Goal: Task Accomplishment & Management: Manage account settings

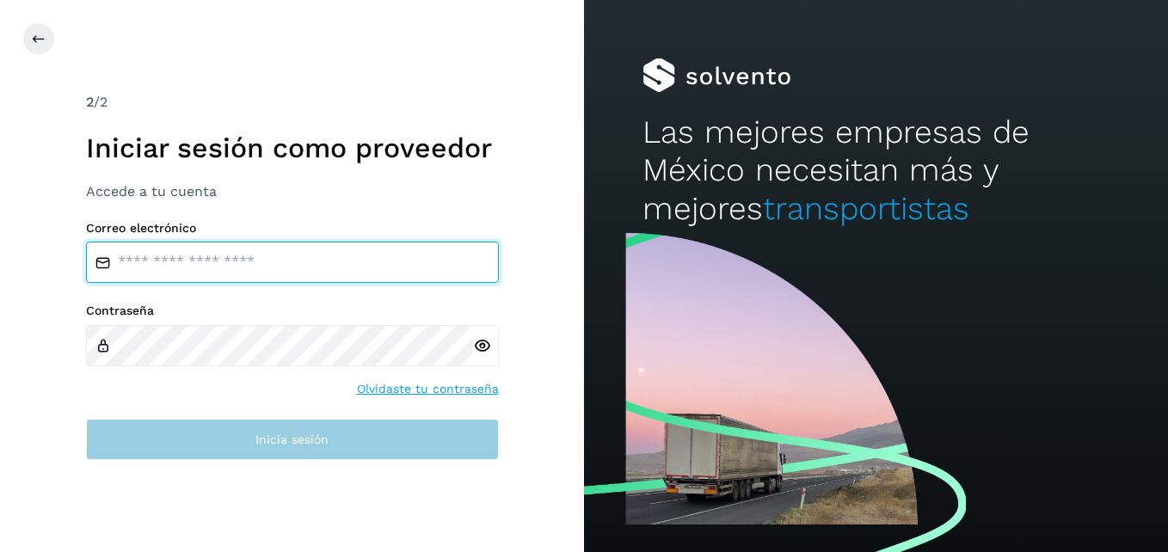
type input "**********"
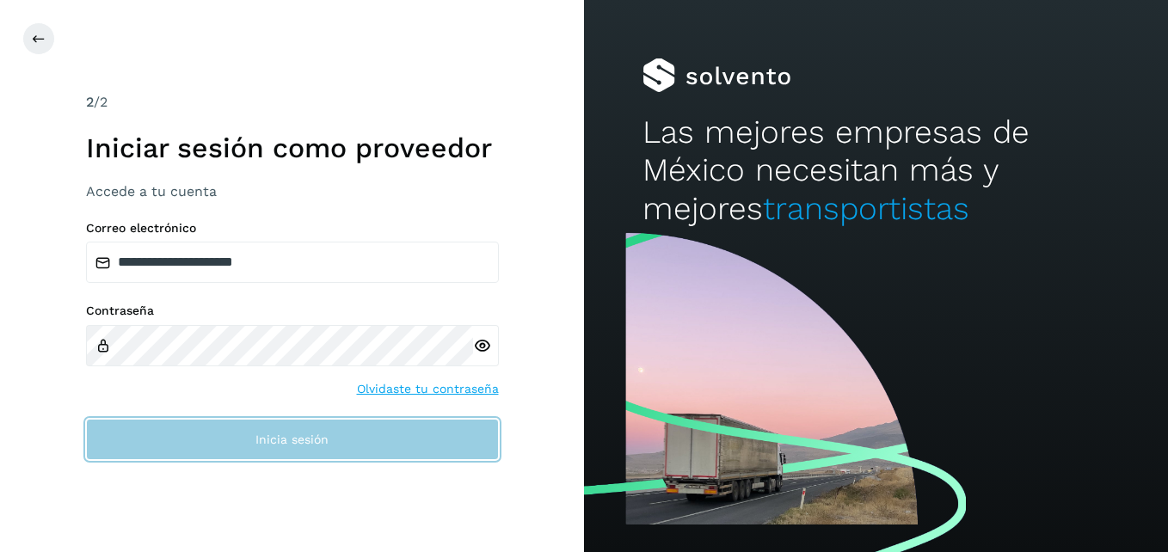
click at [304, 443] on span "Inicia sesión" at bounding box center [291, 439] width 73 height 12
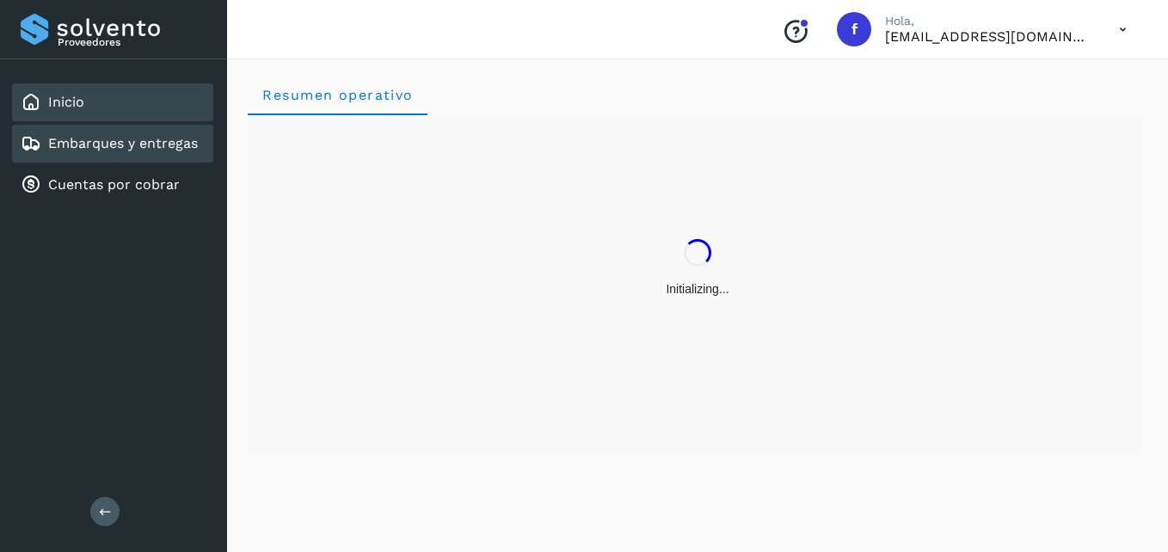
click at [136, 149] on link "Embarques y entregas" at bounding box center [123, 143] width 150 height 16
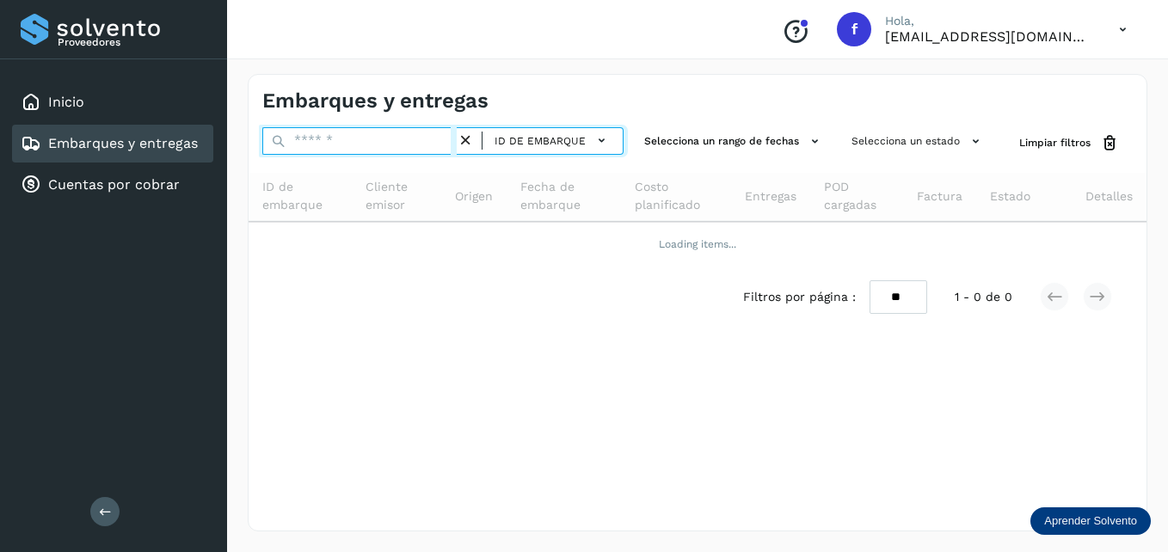
click at [342, 142] on input "text" at bounding box center [359, 141] width 194 height 28
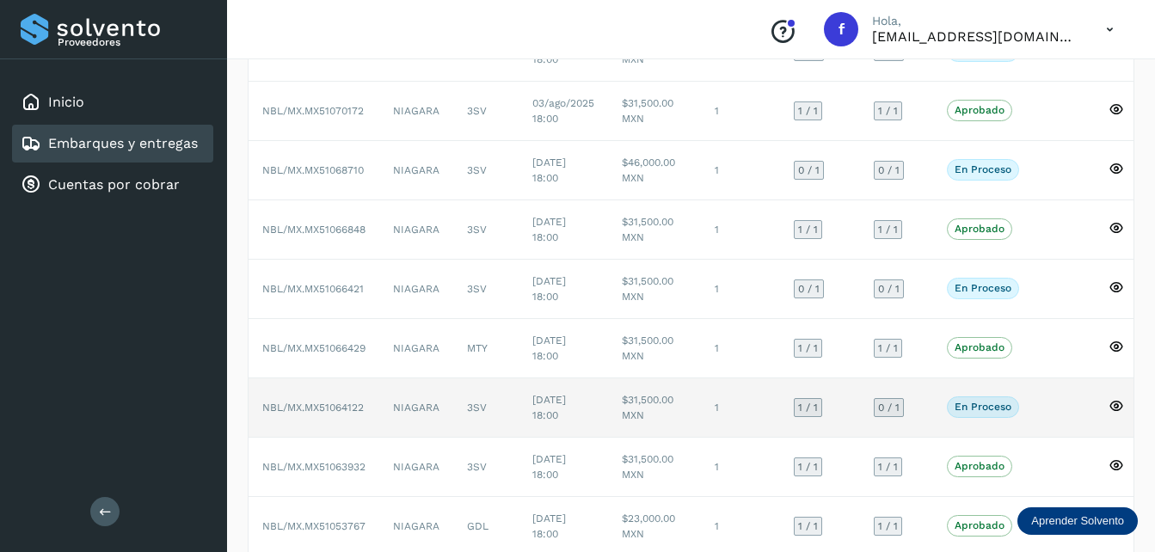
click at [362, 418] on td "NBL/MX.MX51064122" at bounding box center [313, 407] width 131 height 59
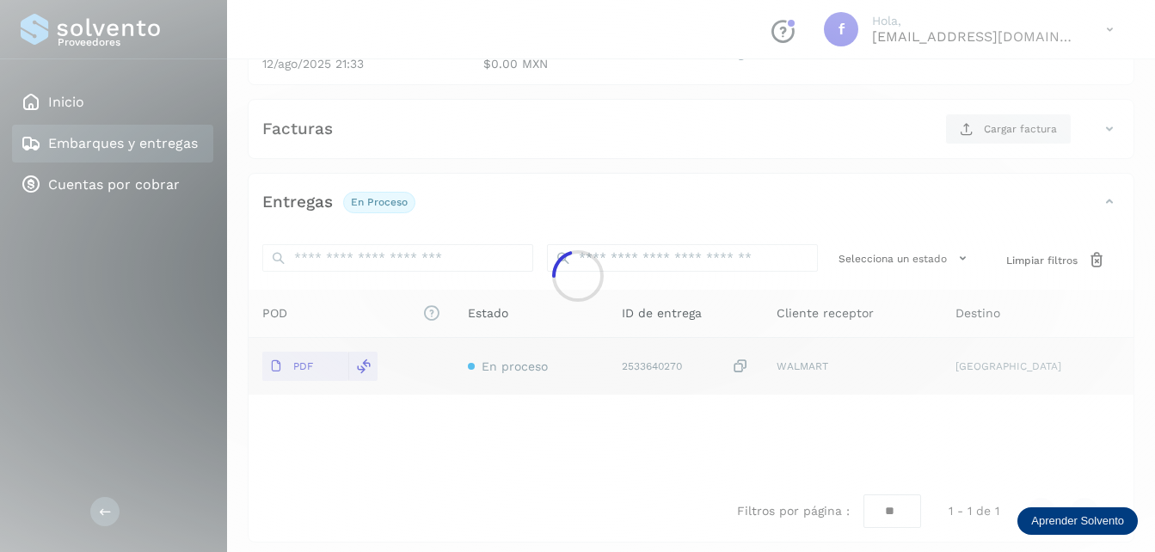
scroll to position [258, 0]
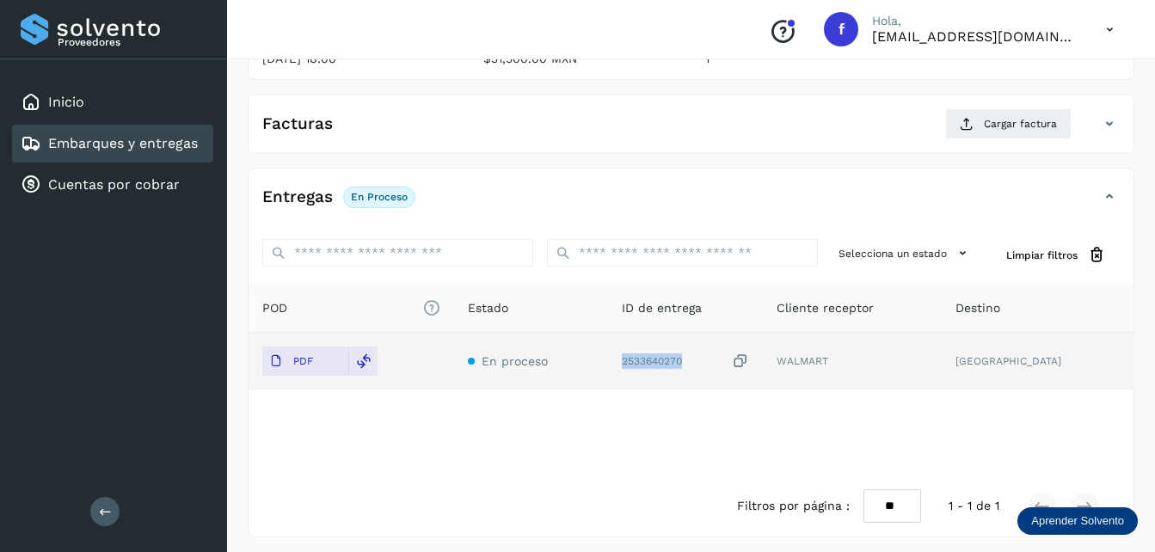
copy div "2533640270"
drag, startPoint x: 640, startPoint y: 361, endPoint x: 730, endPoint y: 365, distance: 90.3
click at [763, 365] on td "2533640270" at bounding box center [852, 361] width 179 height 57
click at [309, 357] on p "PDF" at bounding box center [303, 361] width 20 height 12
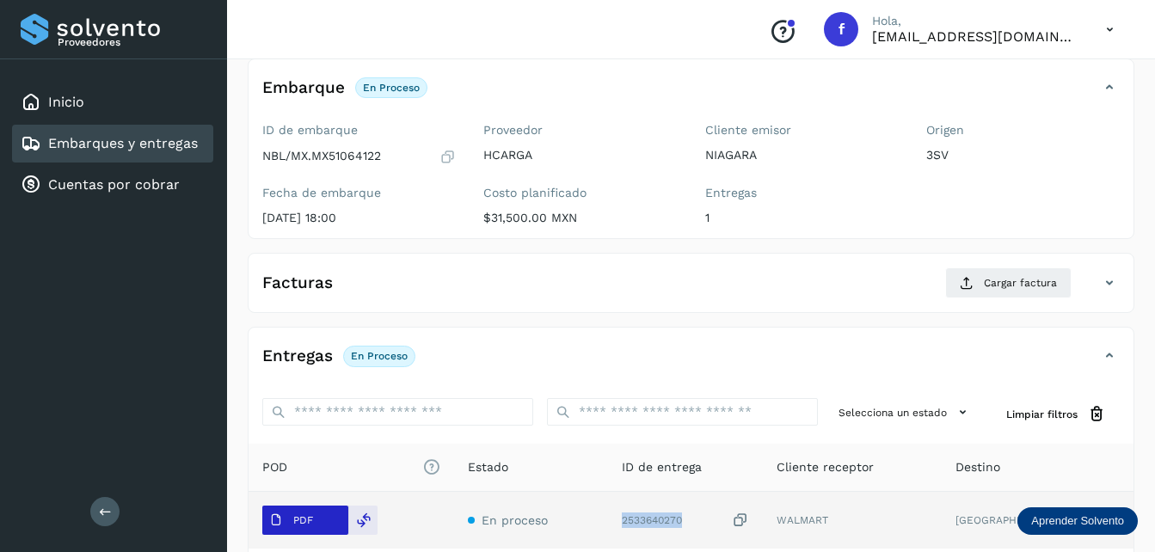
scroll to position [92, 0]
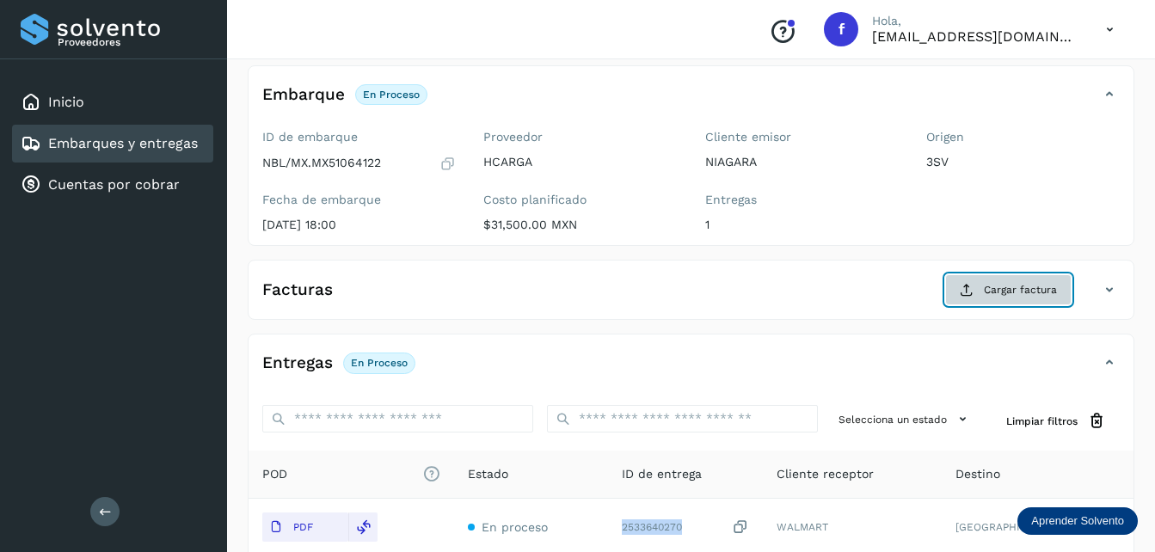
click at [1000, 286] on span "Cargar factura" at bounding box center [1020, 289] width 73 height 15
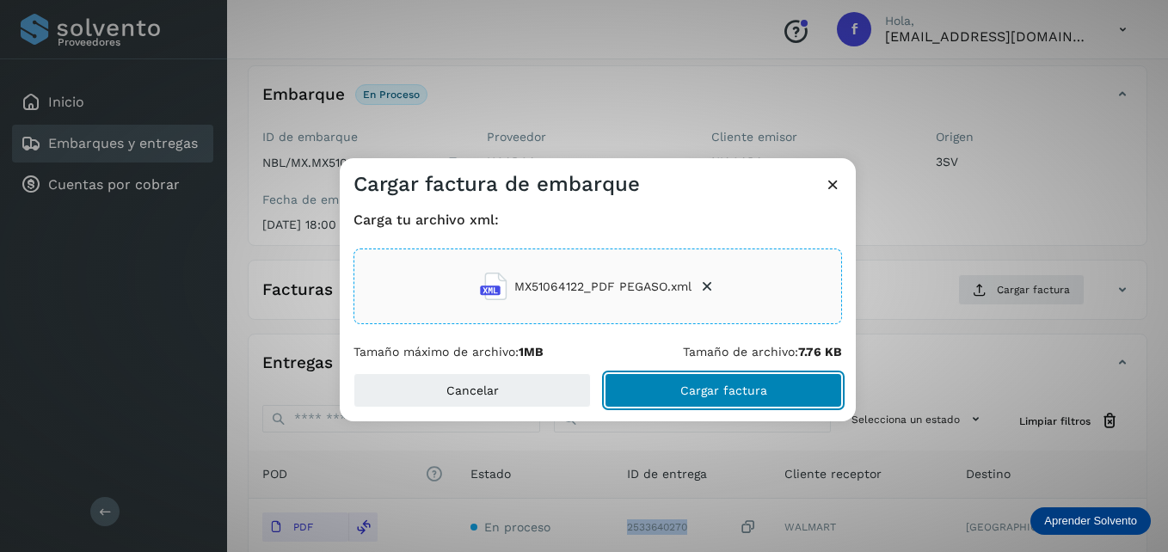
click at [699, 388] on span "Cargar factura" at bounding box center [723, 390] width 87 height 12
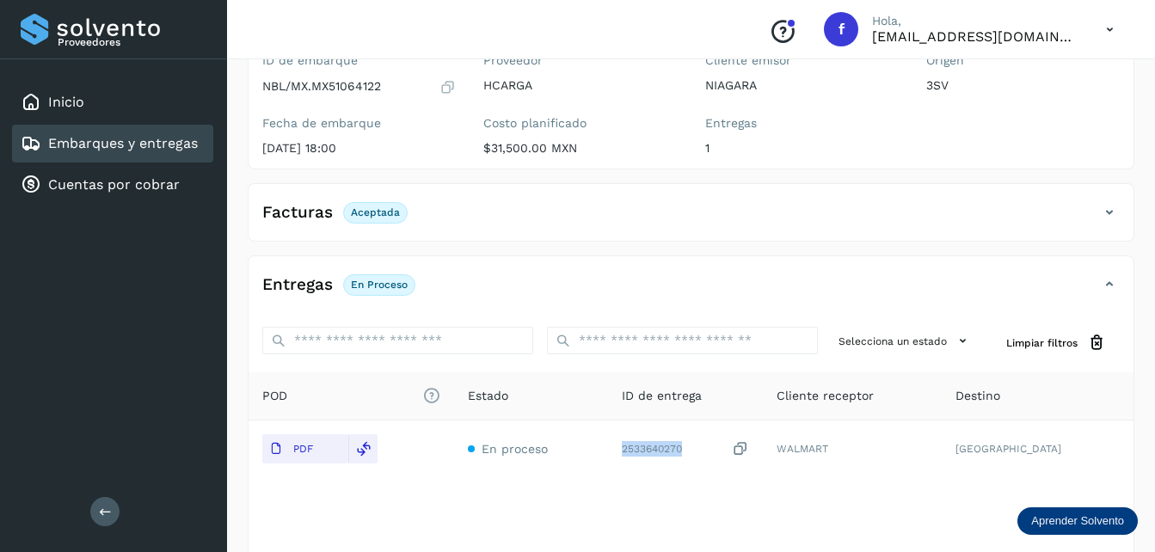
scroll to position [176, 0]
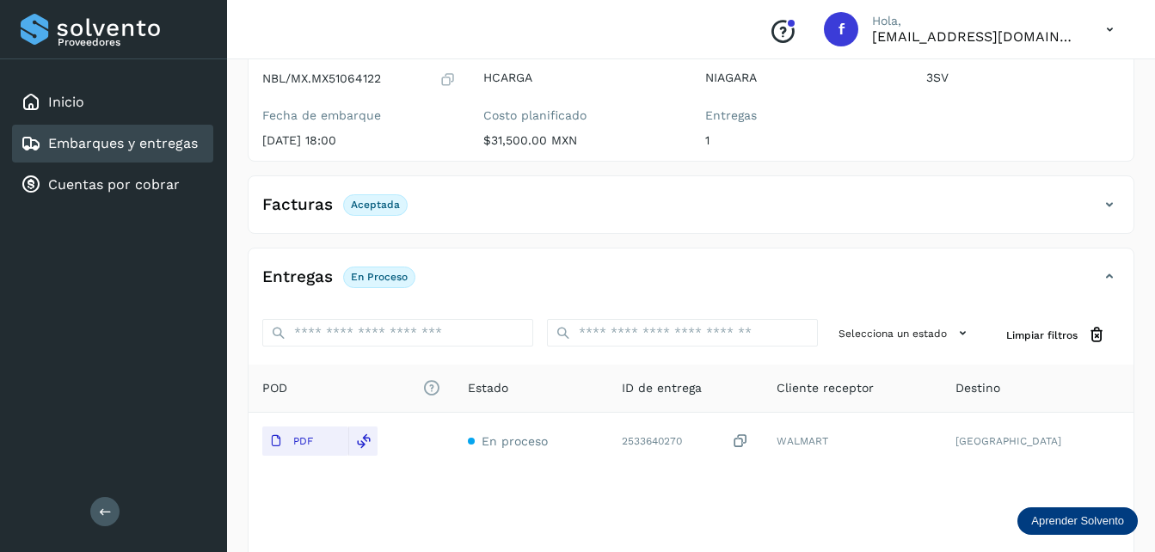
click at [384, 278] on p "En proceso" at bounding box center [379, 277] width 57 height 12
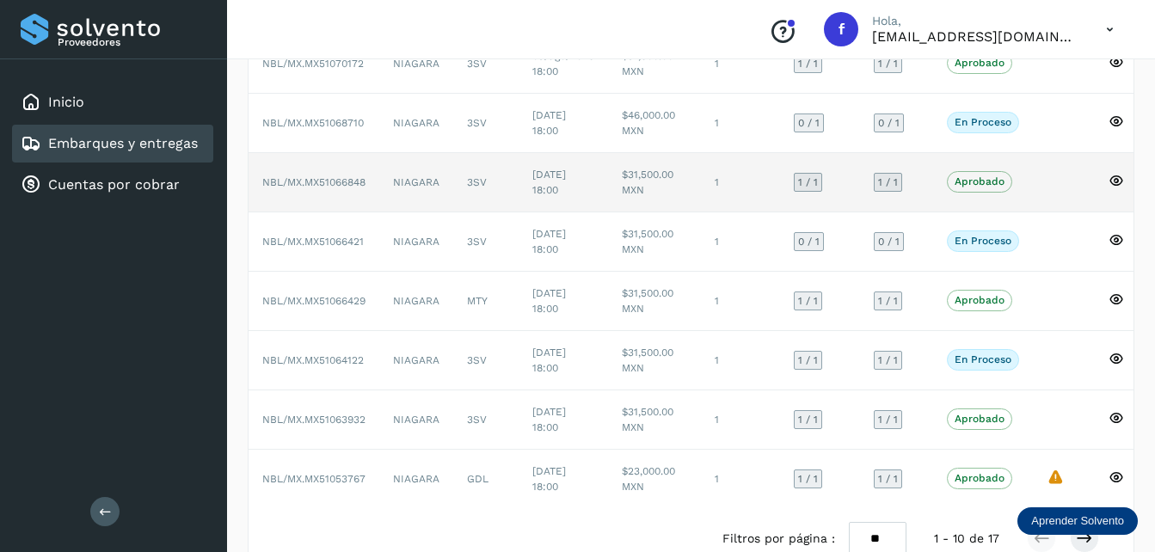
scroll to position [344, 0]
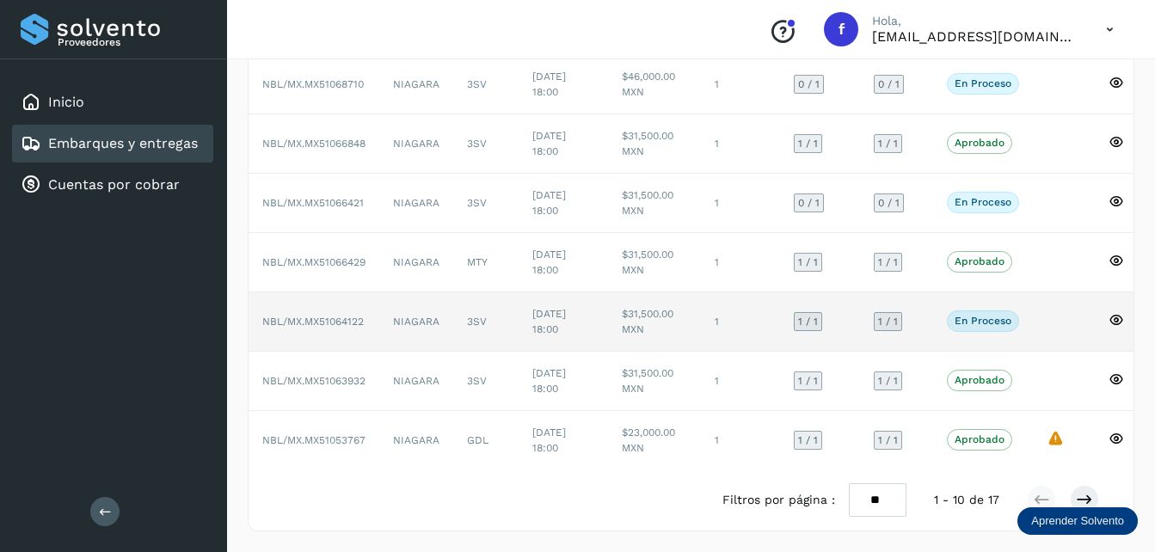
click at [982, 316] on p "En proceso" at bounding box center [982, 321] width 57 height 12
click at [605, 316] on td "[DATE] 18:00" at bounding box center [562, 321] width 89 height 59
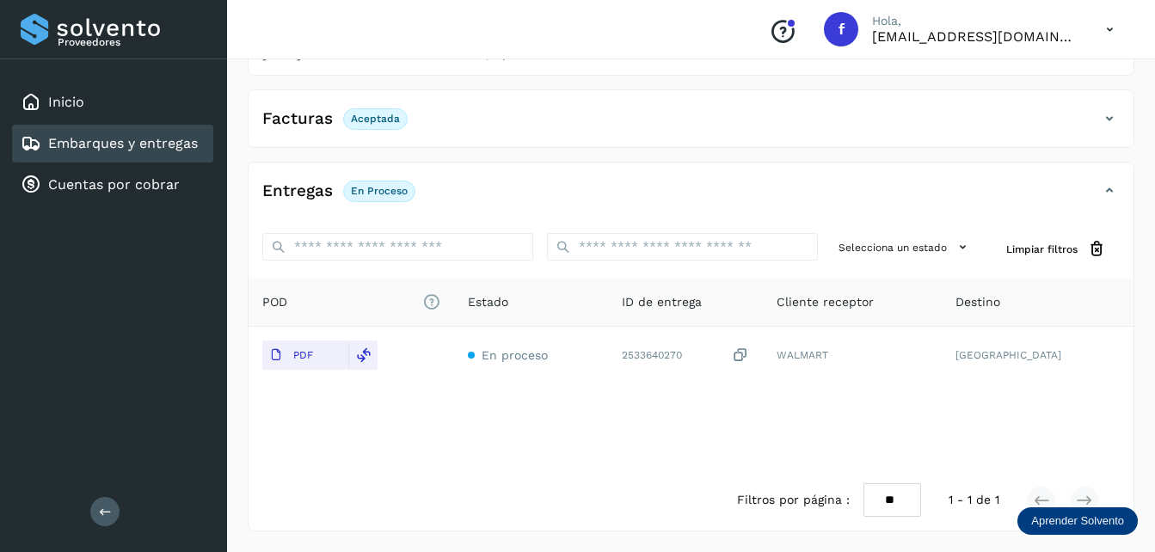
scroll to position [262, 0]
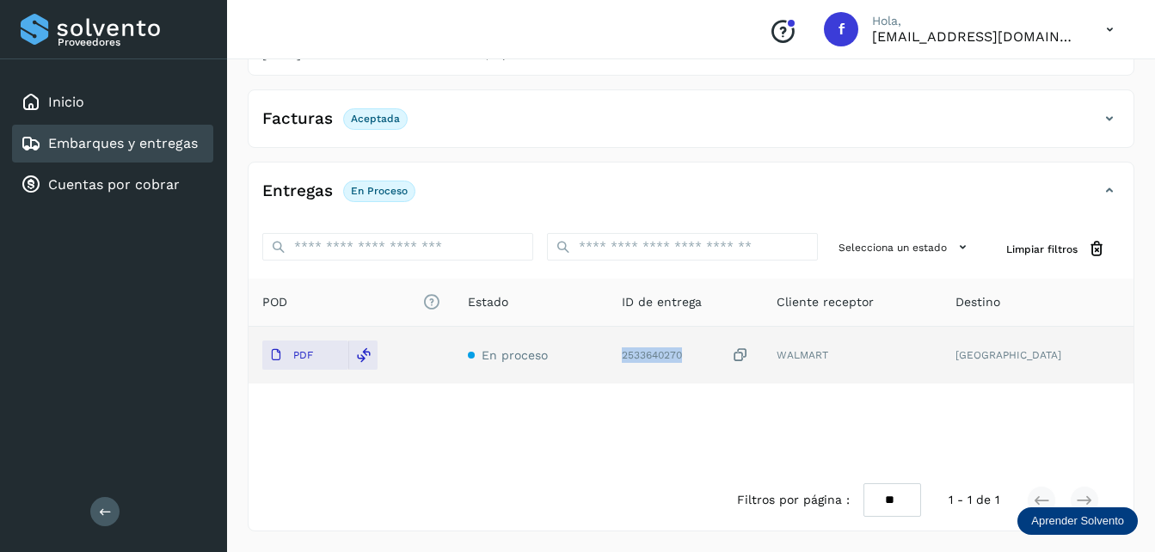
drag, startPoint x: 716, startPoint y: 356, endPoint x: 645, endPoint y: 356, distance: 71.4
click at [763, 356] on td "2533640270" at bounding box center [852, 355] width 179 height 57
copy div "2533640270"
click at [324, 353] on button "PDF" at bounding box center [305, 354] width 86 height 29
click at [314, 356] on span "PDF" at bounding box center [291, 355] width 58 height 28
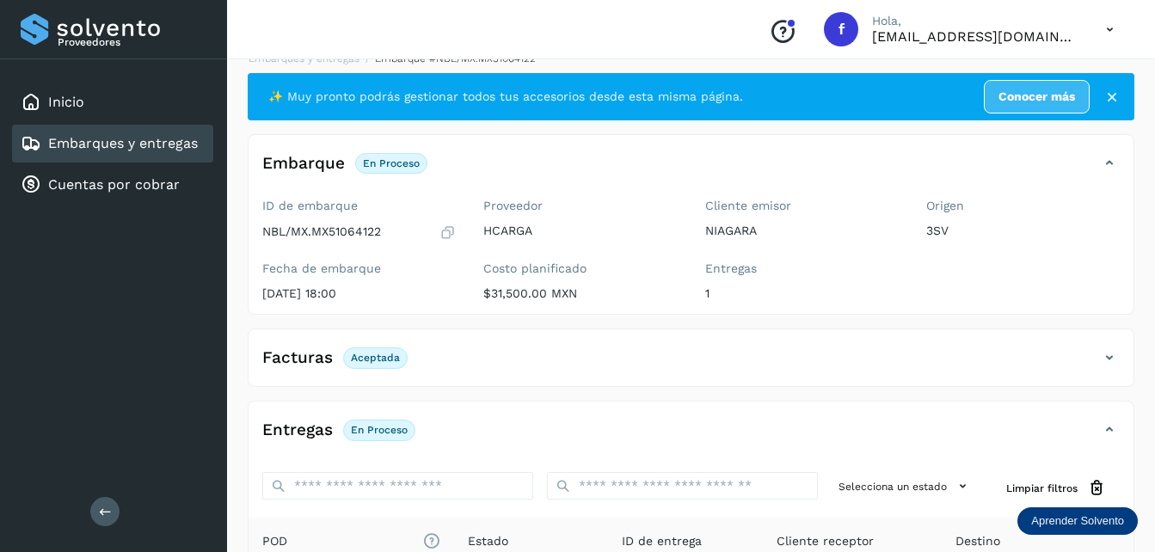
scroll to position [4, 0]
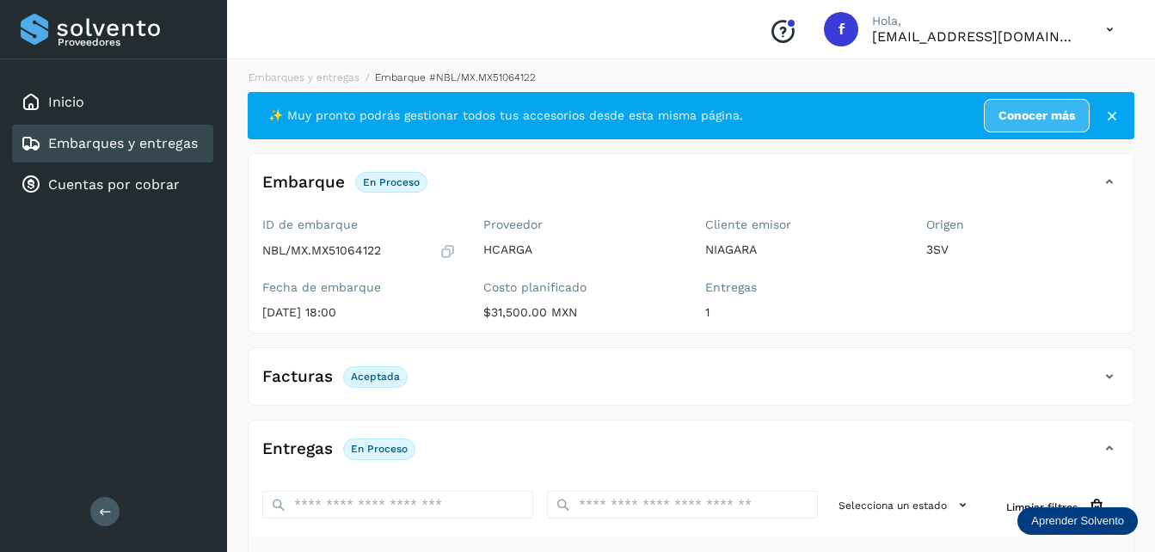
click at [306, 182] on h4 "Embarque" at bounding box center [303, 183] width 83 height 20
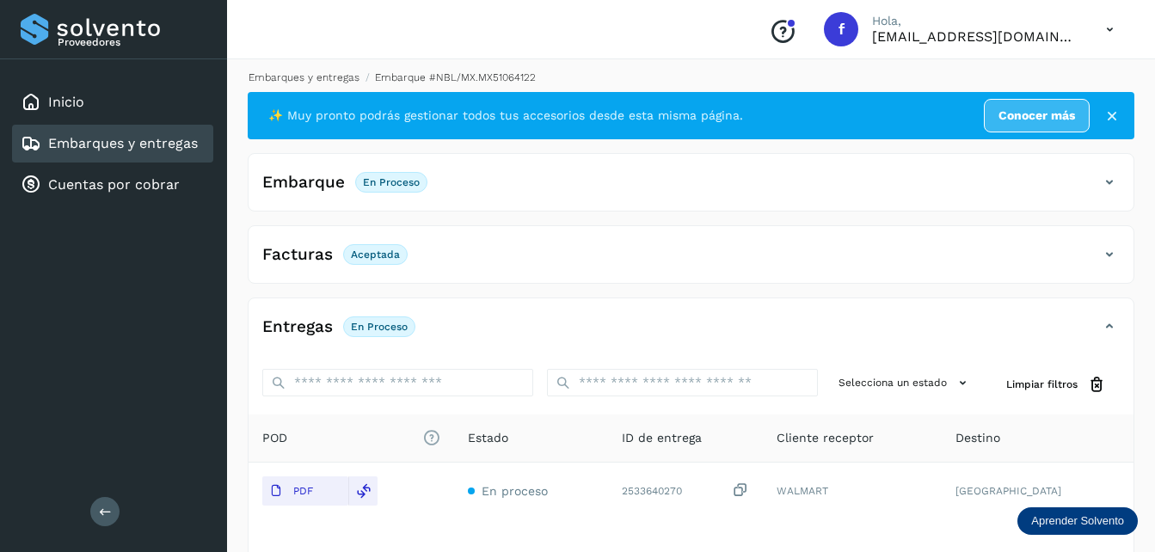
click at [309, 79] on link "Embarques y entregas" at bounding box center [303, 77] width 111 height 12
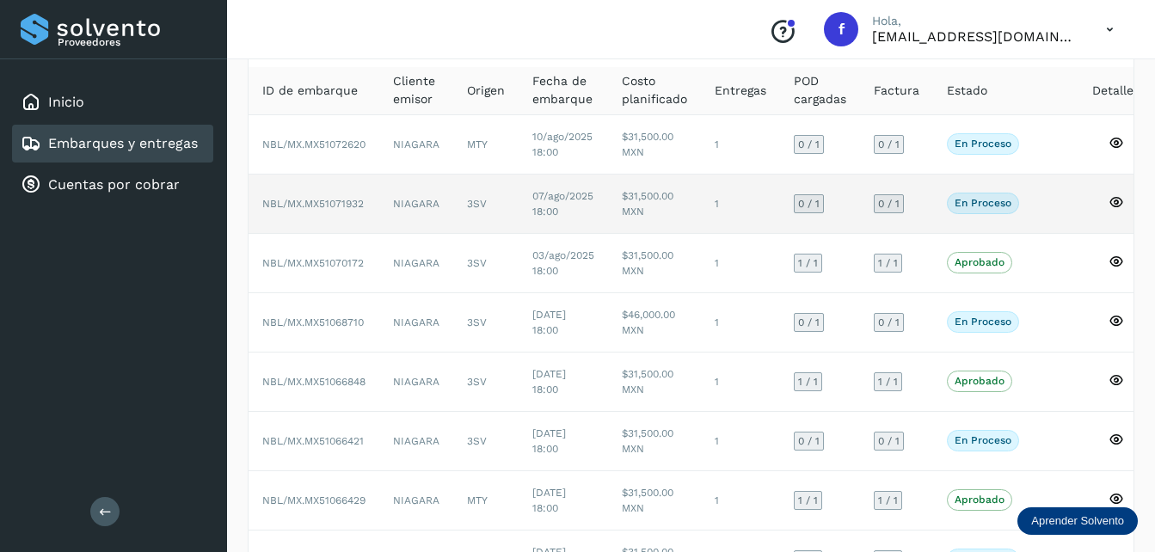
scroll to position [172, 0]
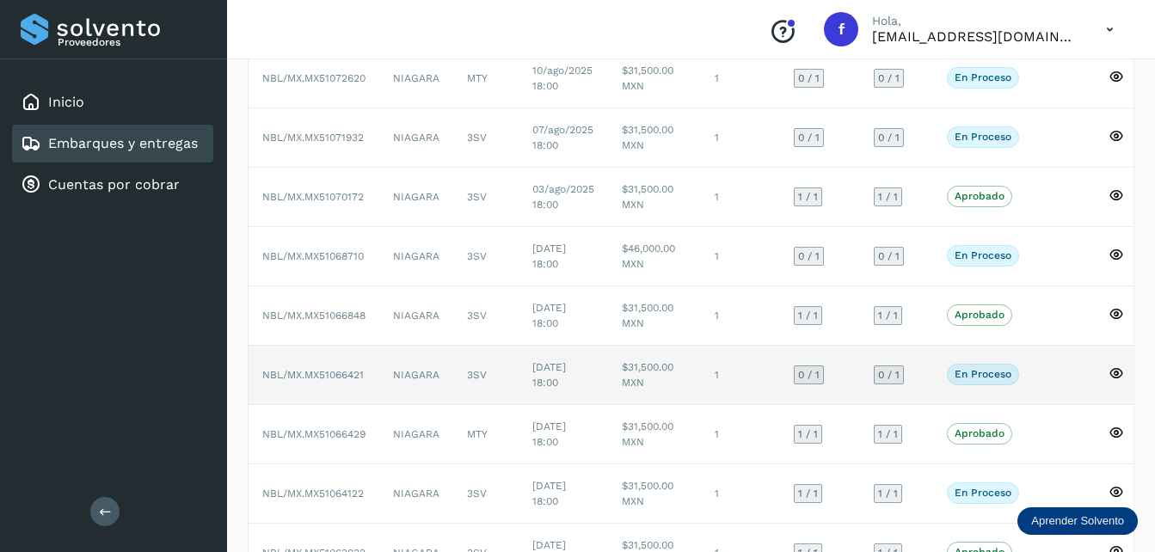
click at [352, 365] on td "NBL/MX.MX51066421" at bounding box center [313, 375] width 131 height 59
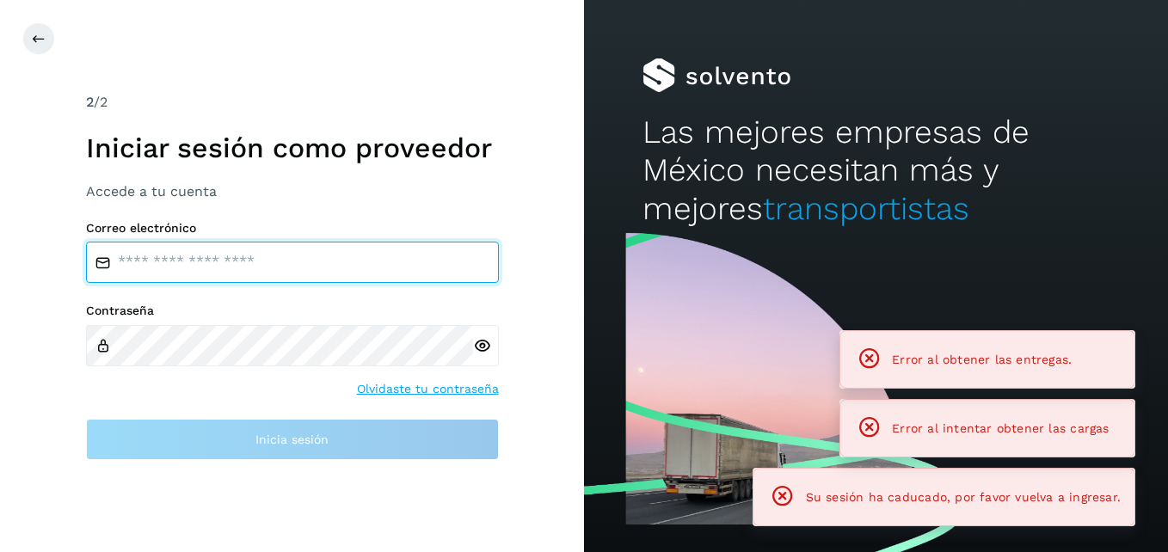
type input "**********"
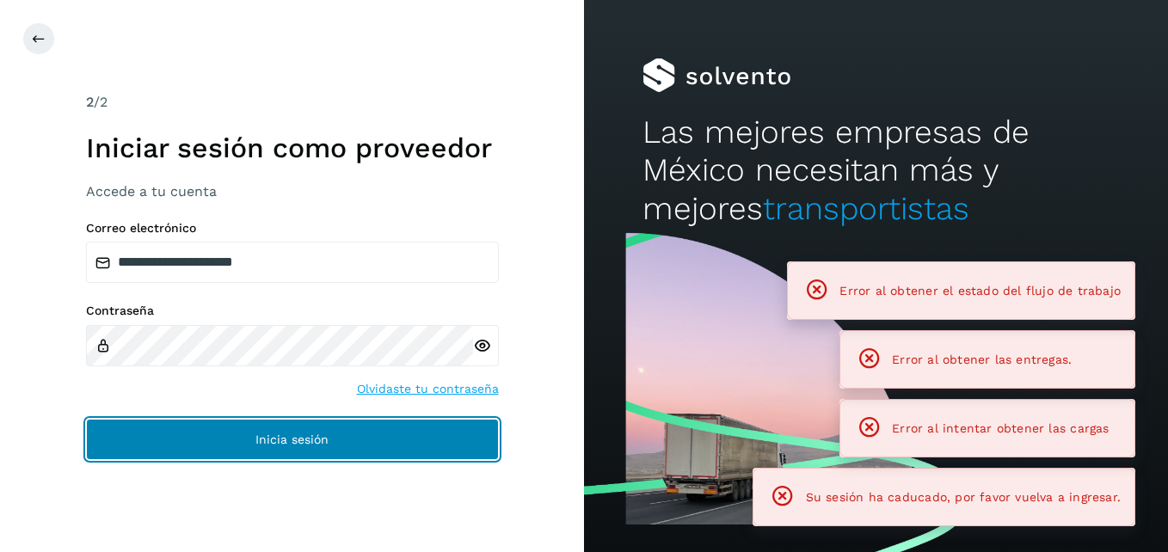
click at [325, 442] on span "Inicia sesión" at bounding box center [291, 439] width 73 height 12
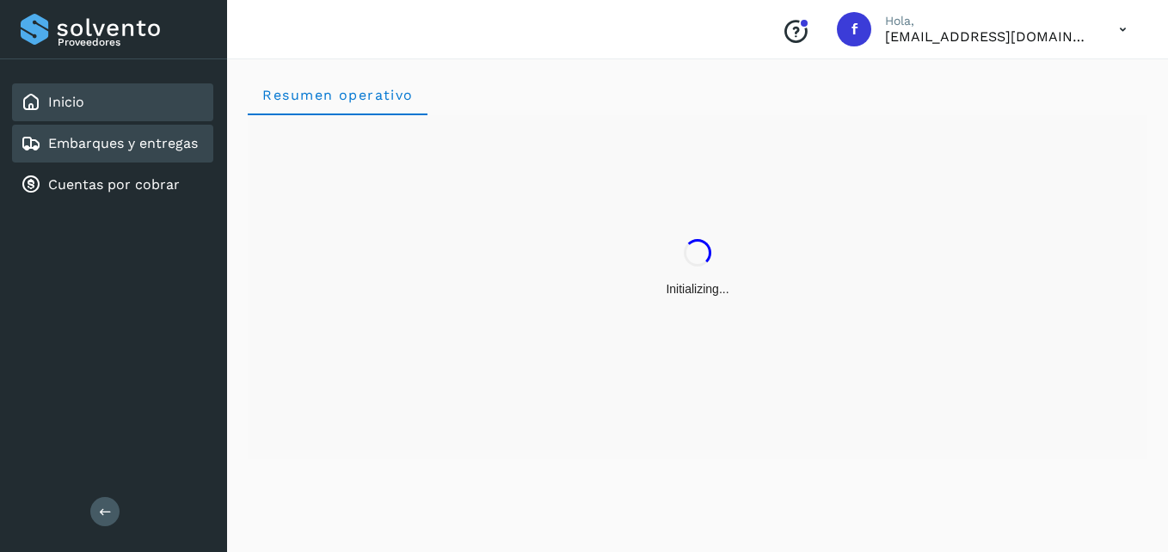
click at [165, 142] on link "Embarques y entregas" at bounding box center [123, 143] width 150 height 16
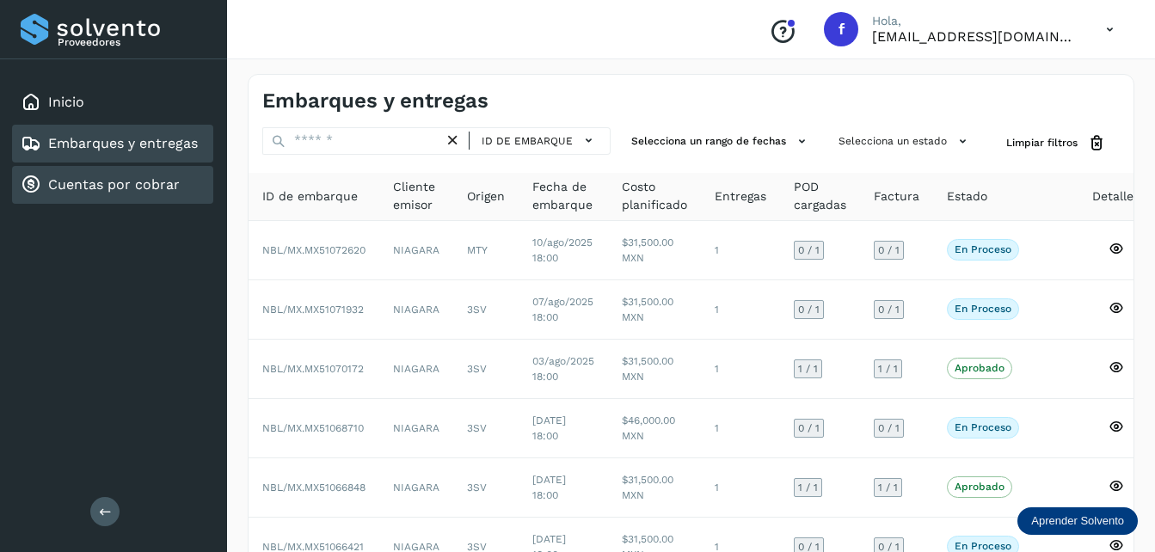
click at [89, 169] on div "Cuentas por cobrar" at bounding box center [112, 185] width 201 height 38
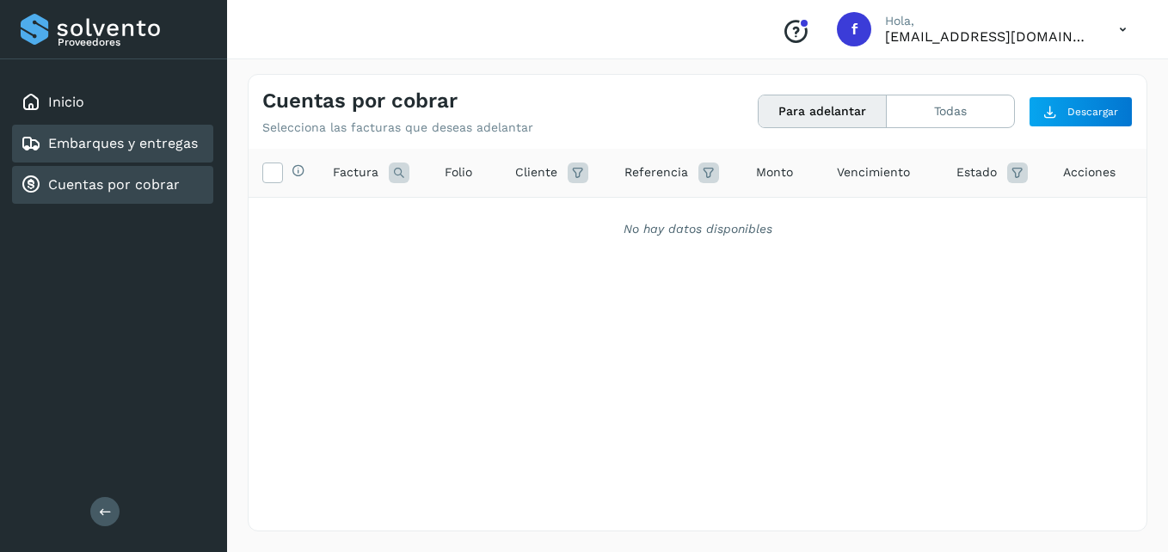
click at [110, 156] on div "Embarques y entregas" at bounding box center [112, 144] width 201 height 38
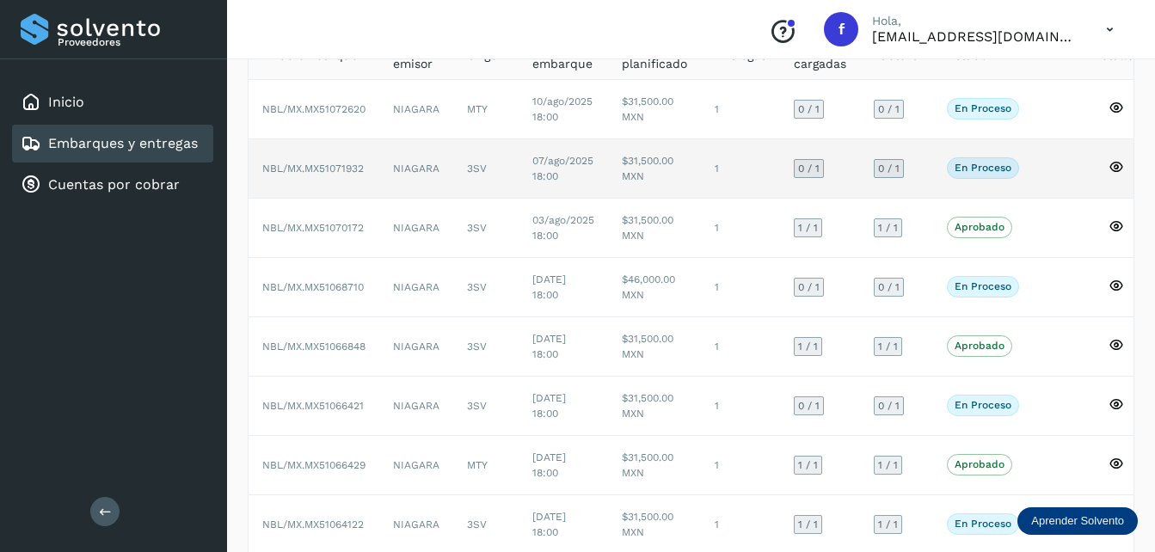
scroll to position [172, 0]
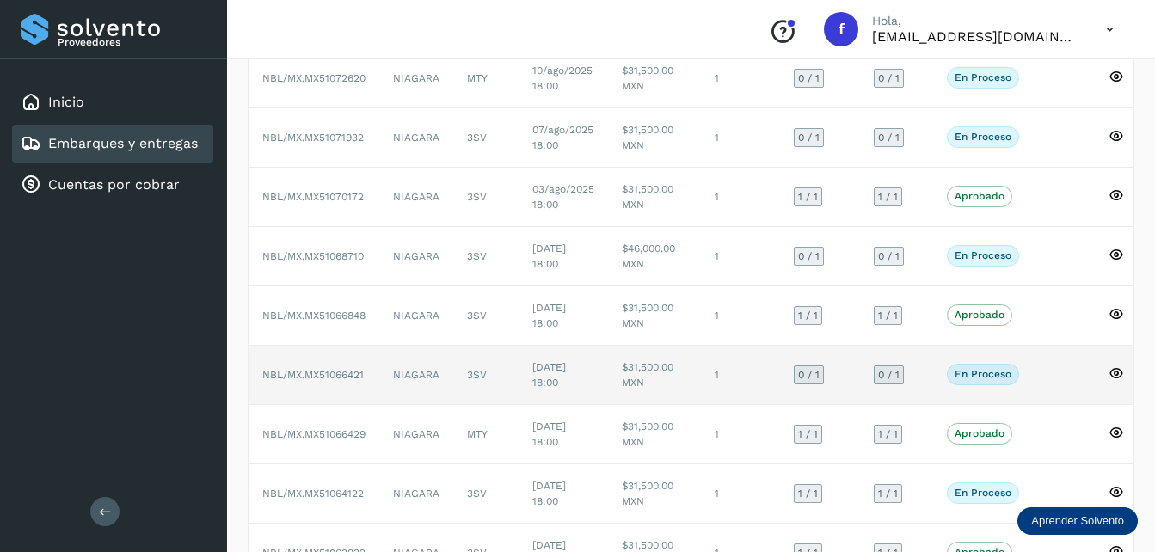
click at [373, 365] on td "NBL/MX.MX51066421" at bounding box center [313, 375] width 131 height 59
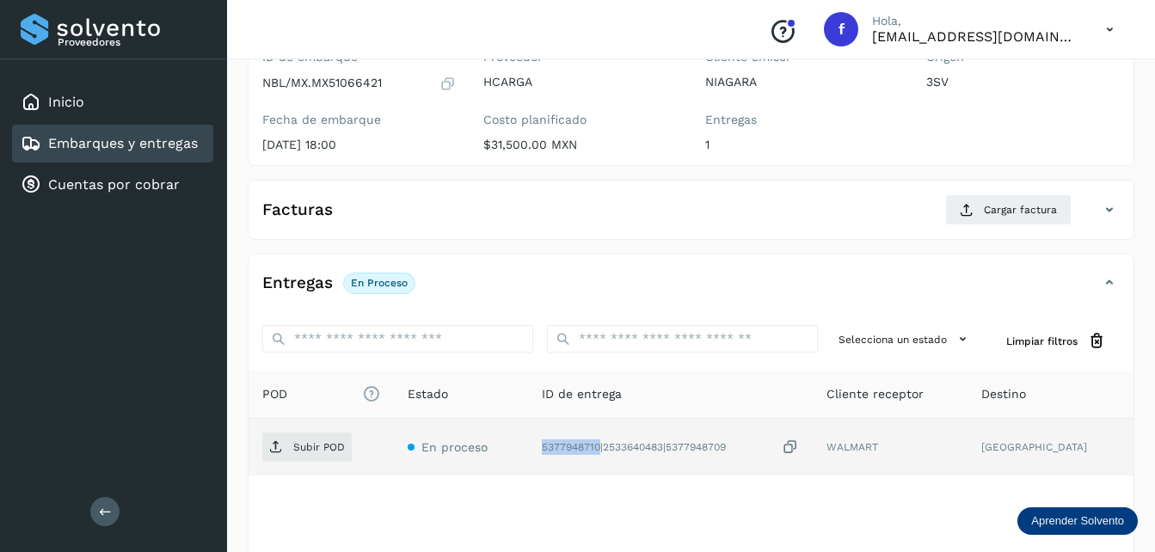
drag, startPoint x: 619, startPoint y: 450, endPoint x: 555, endPoint y: 449, distance: 63.6
click at [812, 449] on td "5377948710|2533640483|5377948709" at bounding box center [889, 447] width 155 height 57
copy div "5377948710"
click at [306, 446] on p "Subir POD" at bounding box center [319, 447] width 52 height 12
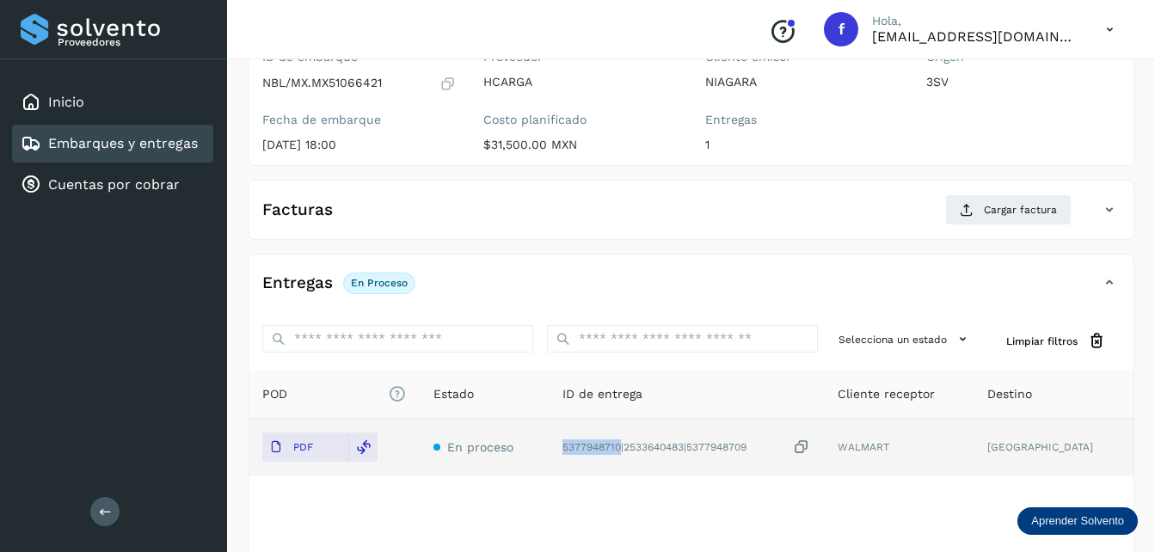
copy div "5377948710"
click at [973, 205] on icon at bounding box center [966, 210] width 14 height 14
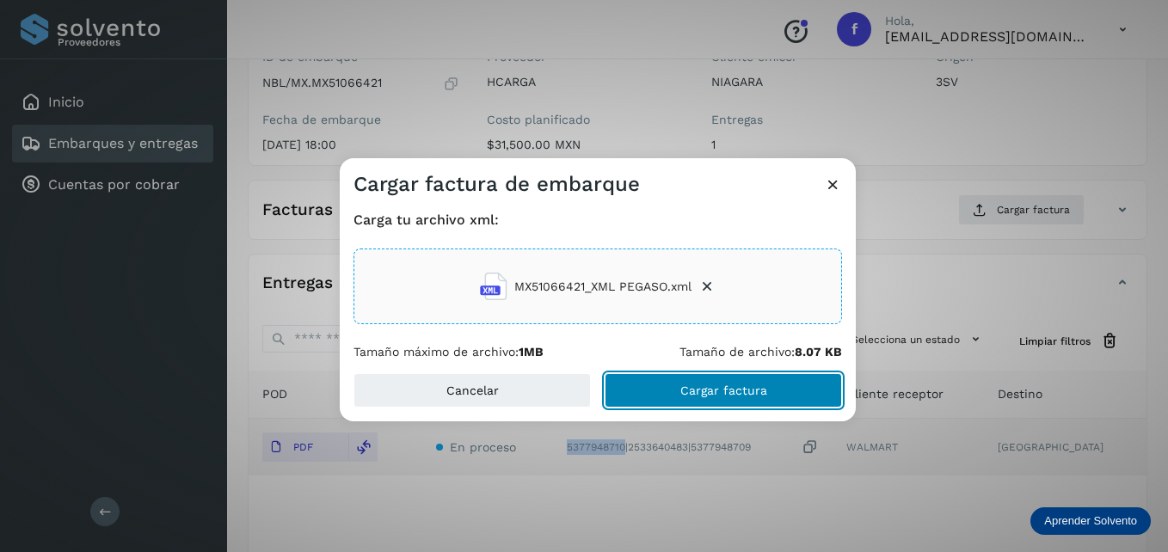
click at [677, 390] on button "Cargar factura" at bounding box center [722, 390] width 237 height 34
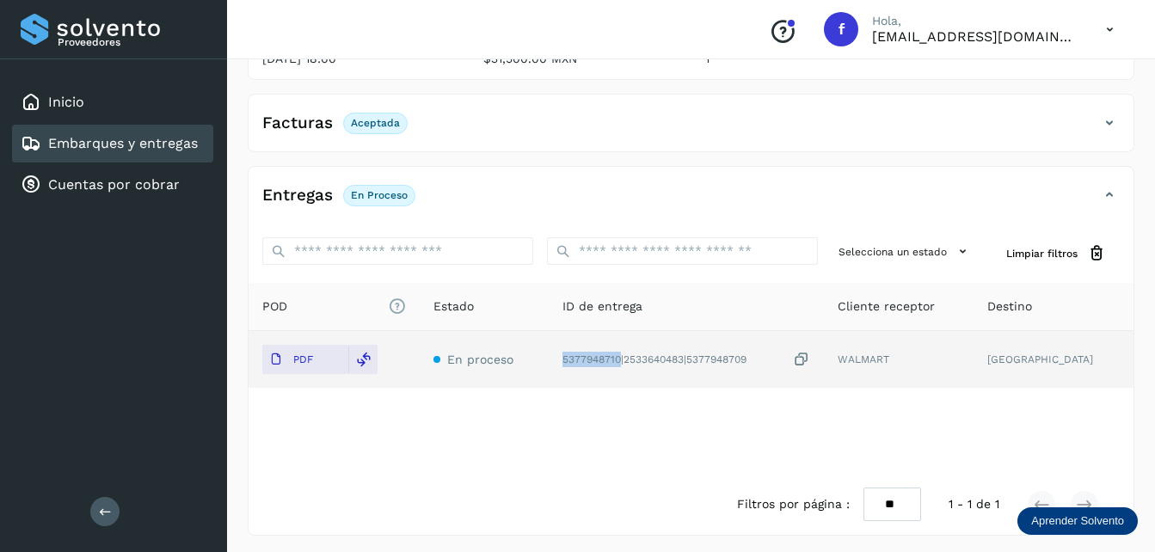
scroll to position [262, 0]
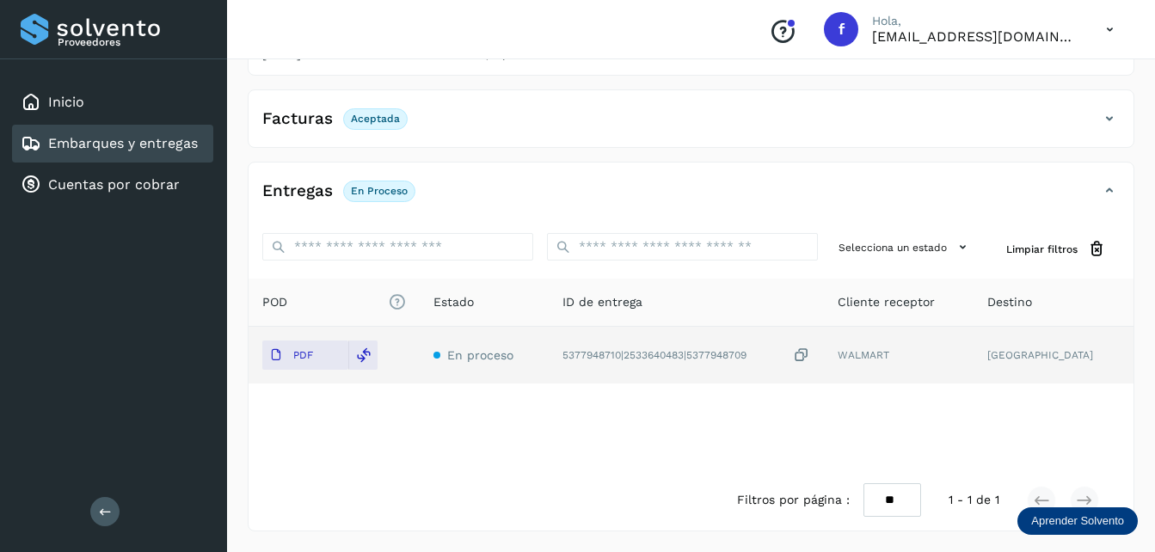
click at [1069, 518] on p "Aprender Solvento" at bounding box center [1077, 521] width 93 height 14
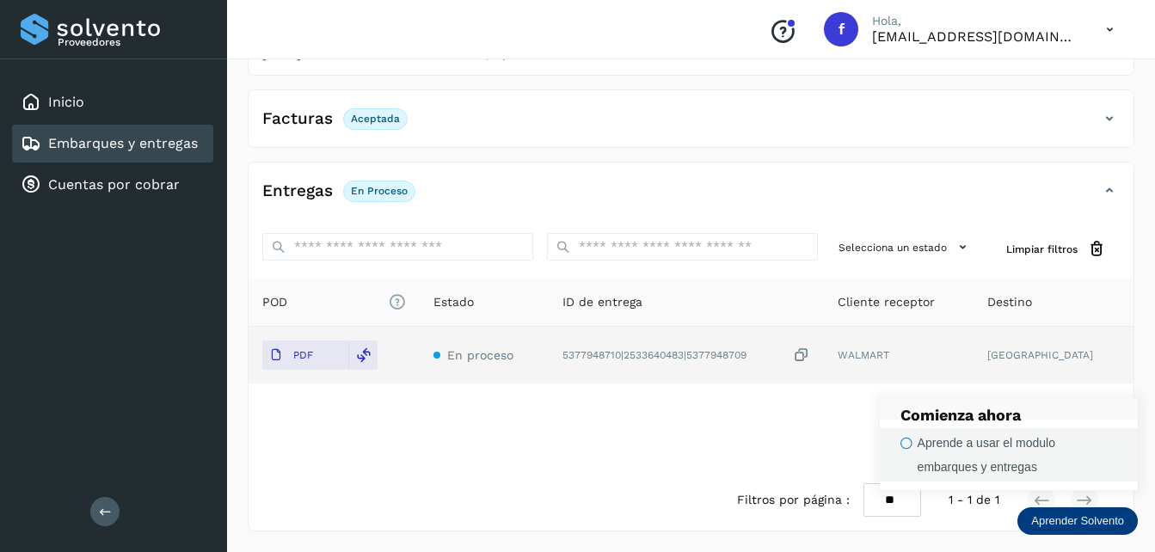
click at [1006, 450] on div "Aprende a usar el modulo embarques y entregas" at bounding box center [1016, 455] width 199 height 48
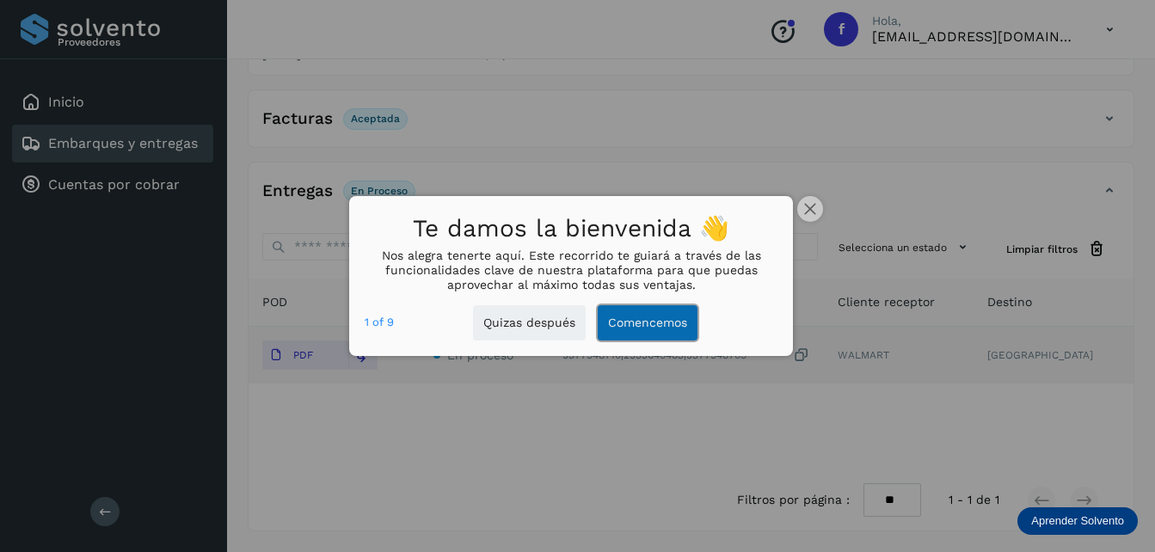
click at [660, 328] on button "Comencemos" at bounding box center [648, 322] width 100 height 35
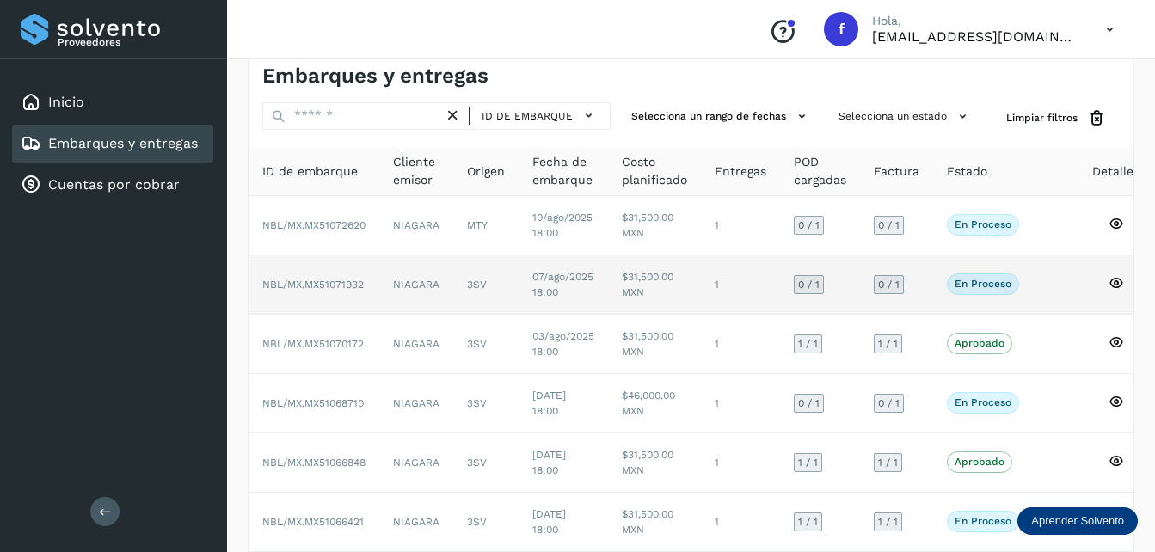
scroll to position [13, 0]
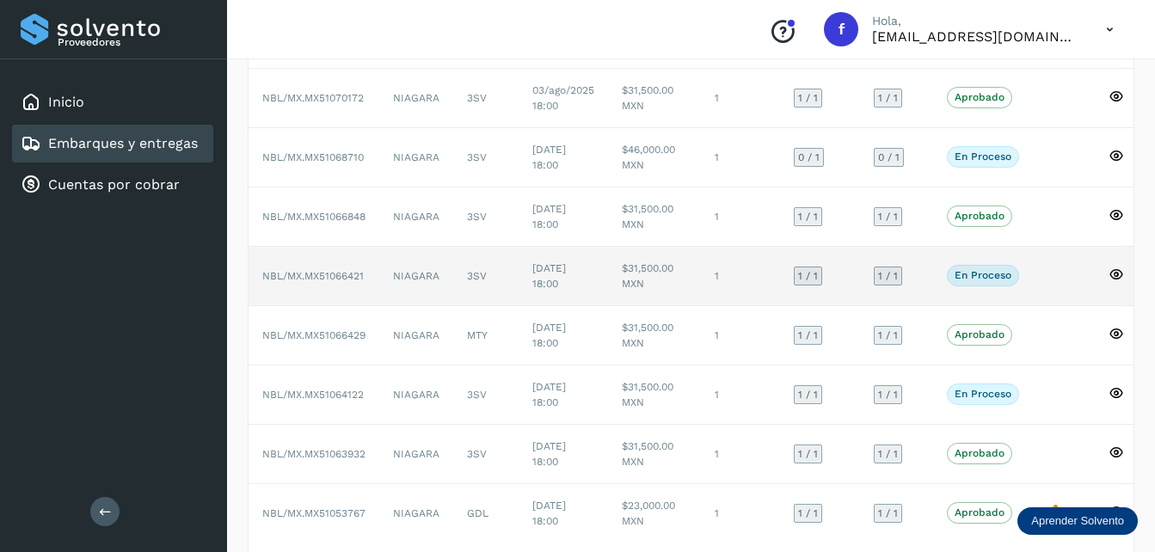
click at [607, 283] on td "[DATE] 18:00" at bounding box center [562, 276] width 89 height 59
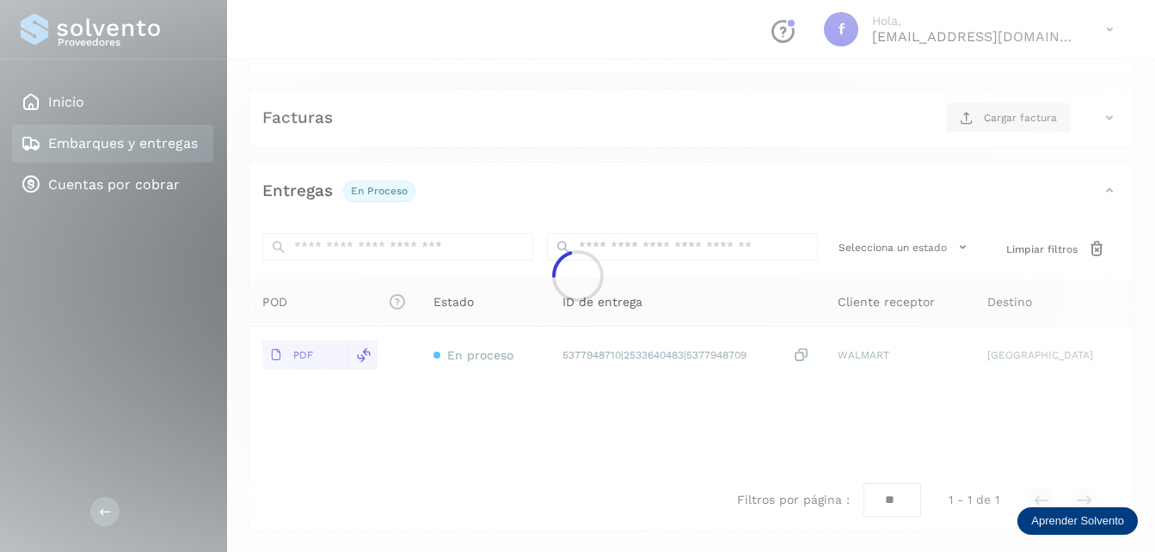
scroll to position [262, 0]
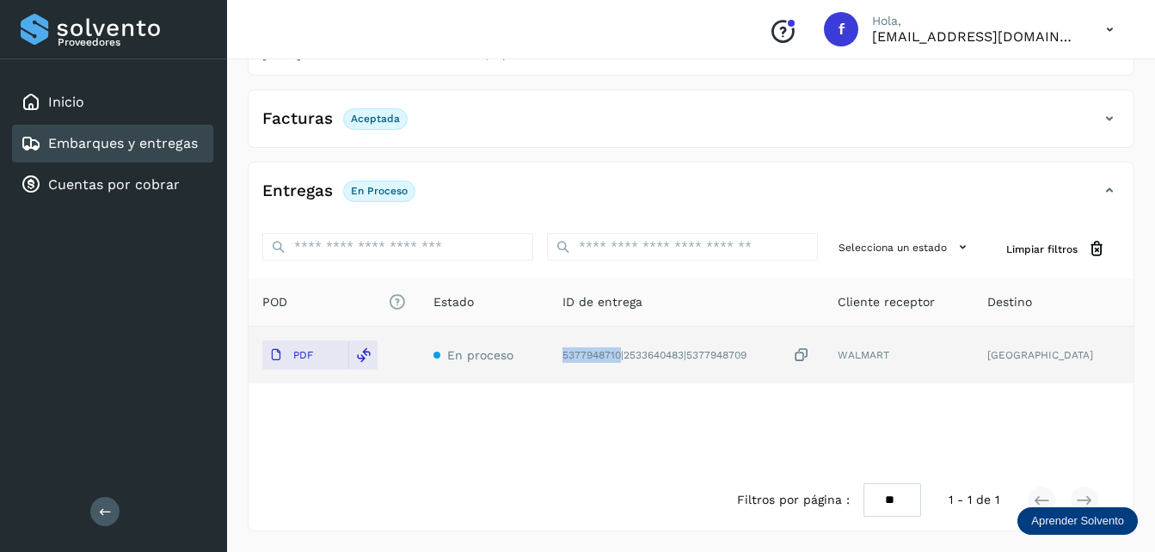
drag, startPoint x: 640, startPoint y: 356, endPoint x: 571, endPoint y: 356, distance: 68.8
click at [824, 356] on td "5377948710|2533640483|5377948709" at bounding box center [899, 355] width 150 height 57
copy div "5377948710"
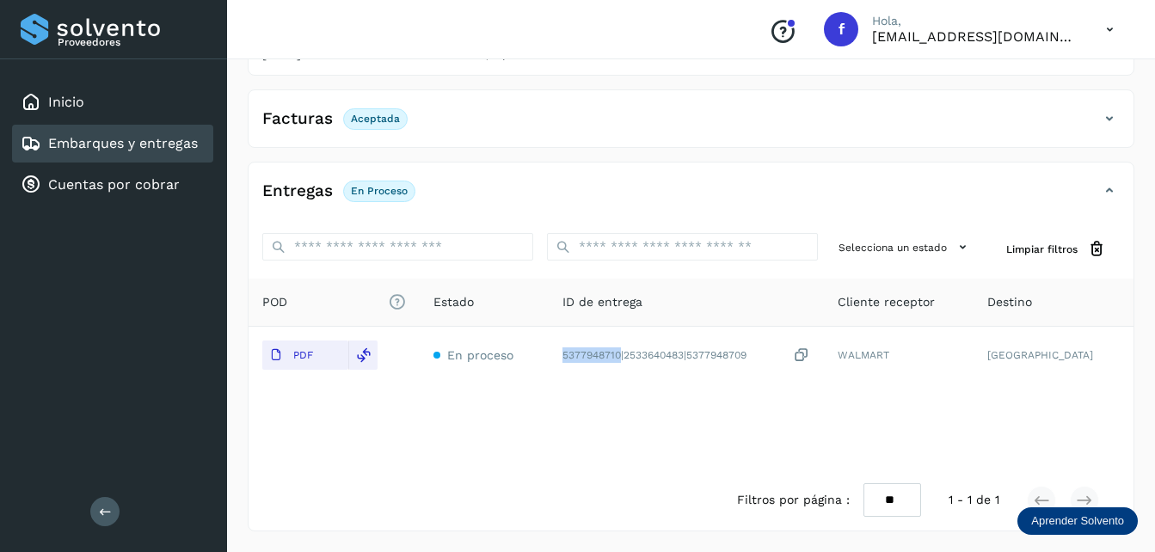
scroll to position [0, 0]
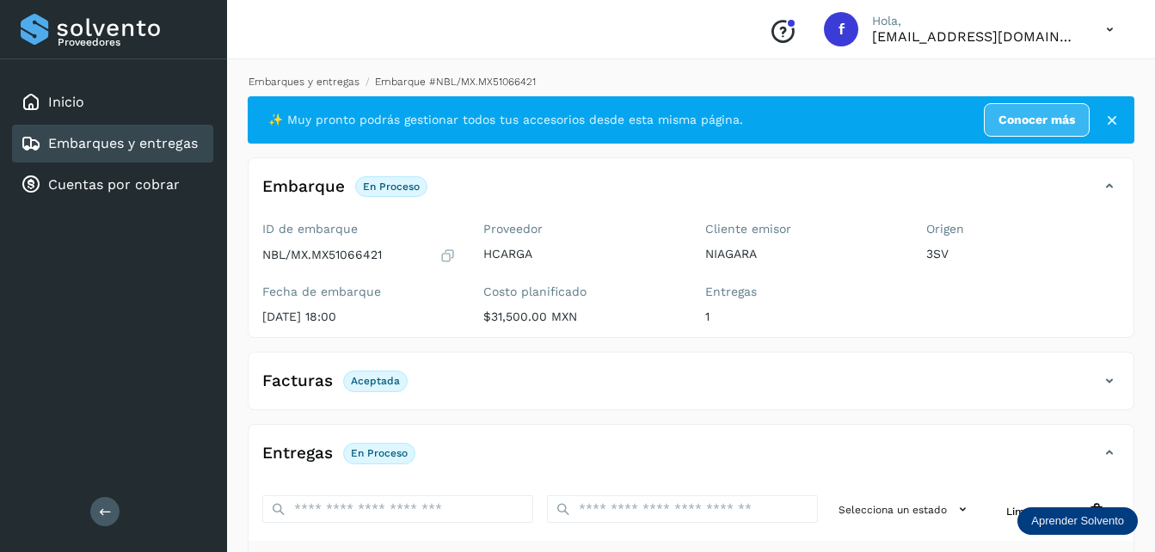
click at [324, 78] on link "Embarques y entregas" at bounding box center [303, 82] width 111 height 12
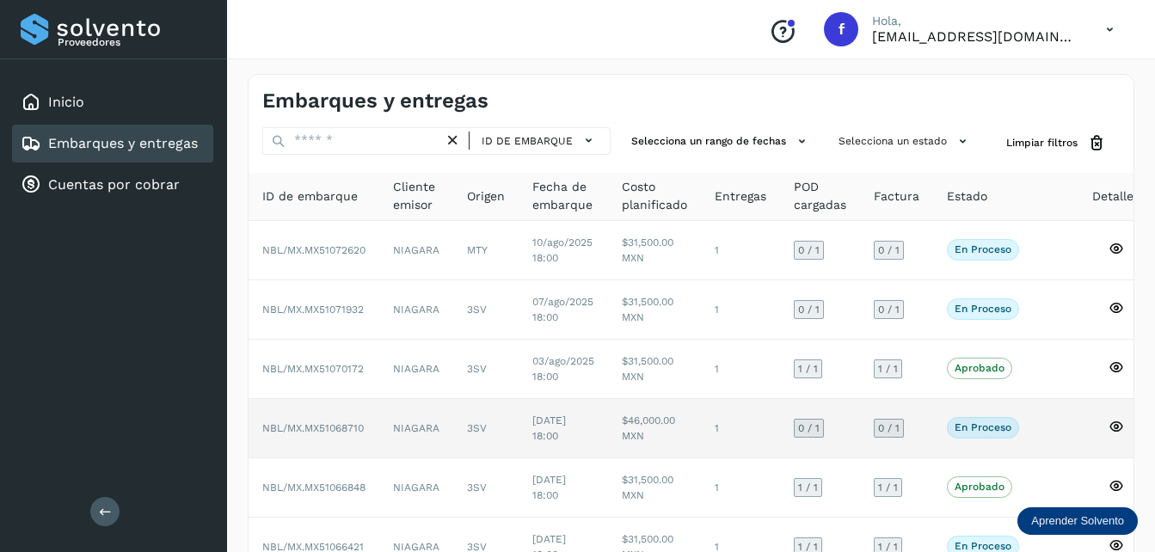
click at [369, 423] on td "NBL/MX.MX51068710" at bounding box center [313, 428] width 131 height 59
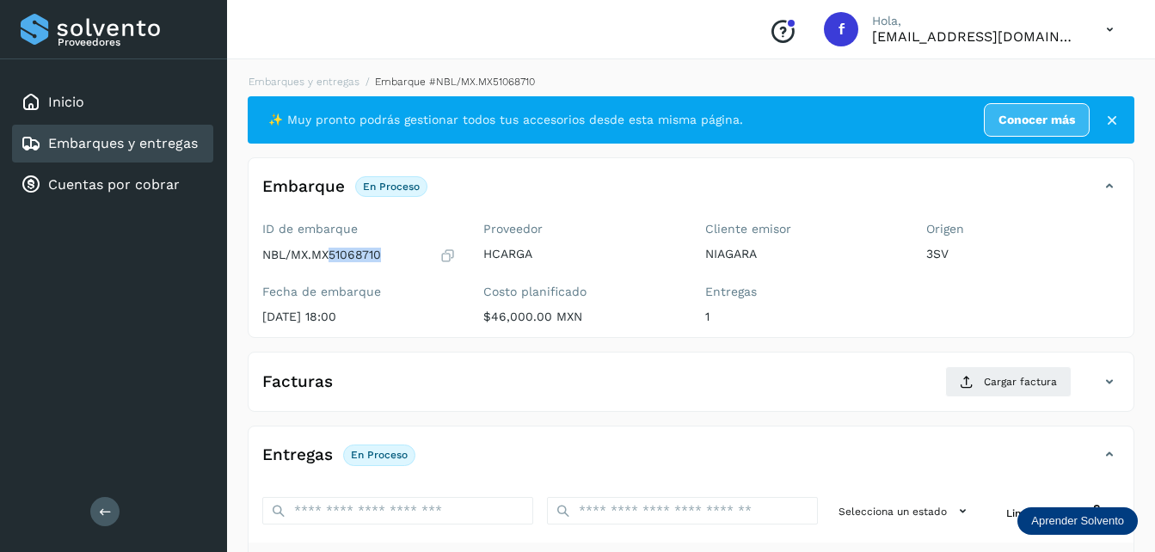
drag, startPoint x: 381, startPoint y: 254, endPoint x: 328, endPoint y: 252, distance: 52.5
click at [328, 252] on p "NBL/MX.MX51068710" at bounding box center [321, 255] width 119 height 15
copy p "51068710"
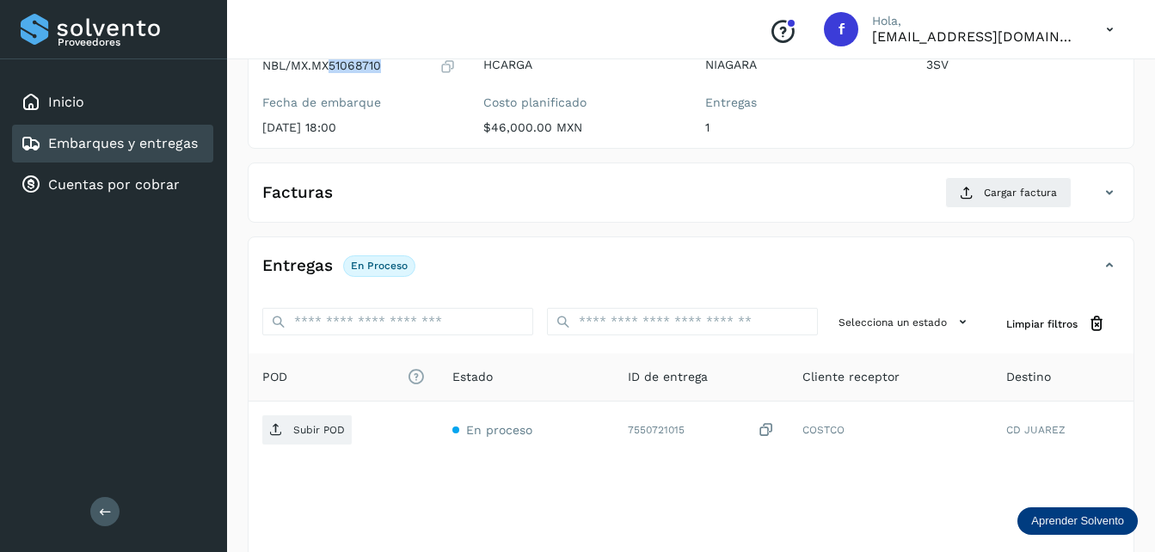
scroll to position [264, 0]
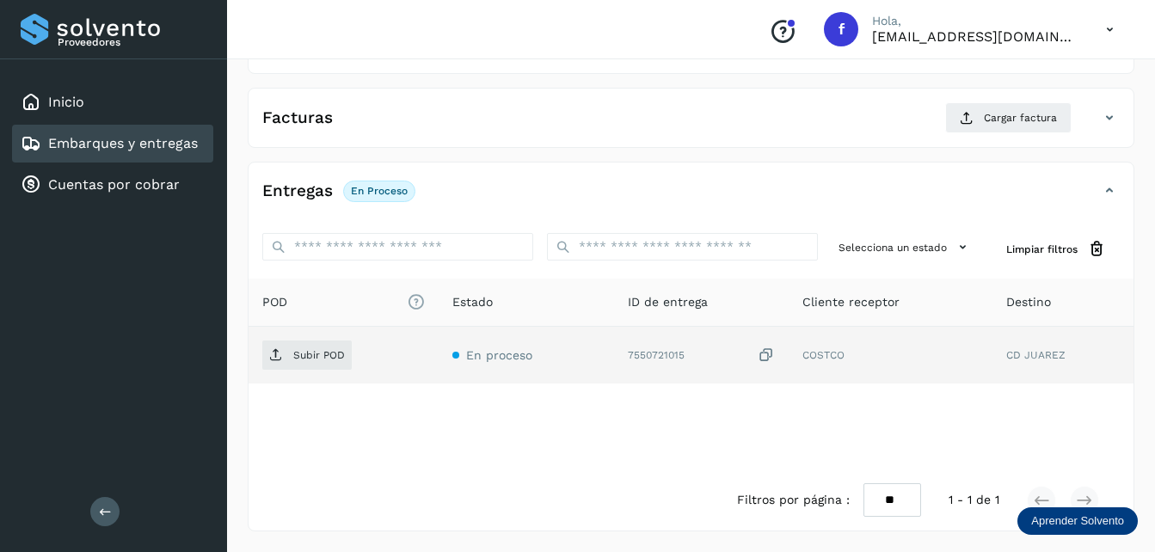
click at [643, 351] on div "7550721015" at bounding box center [702, 355] width 148 height 18
copy div "7550721015"
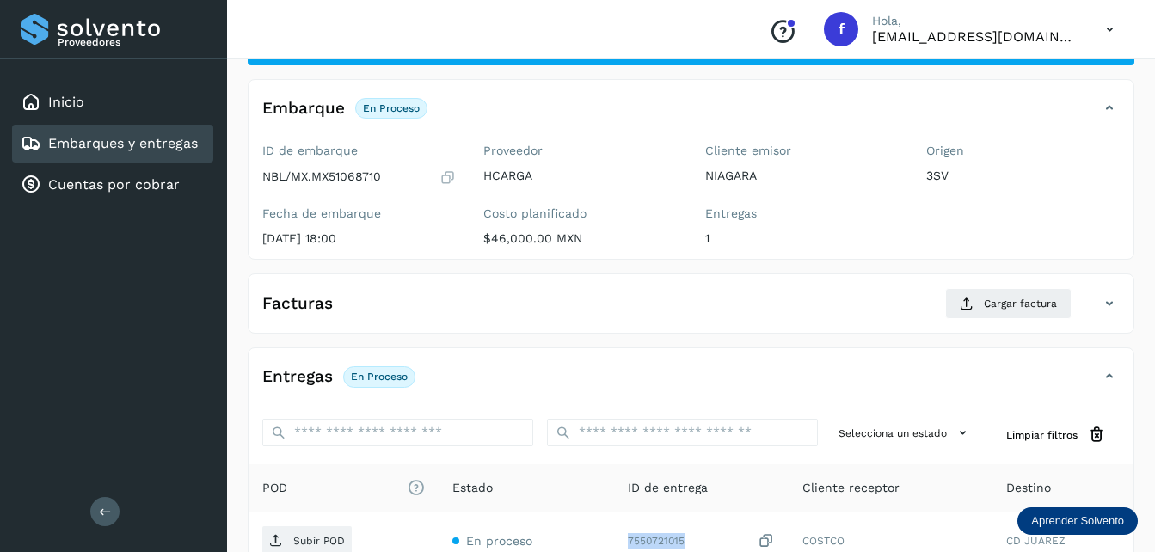
scroll to position [6, 0]
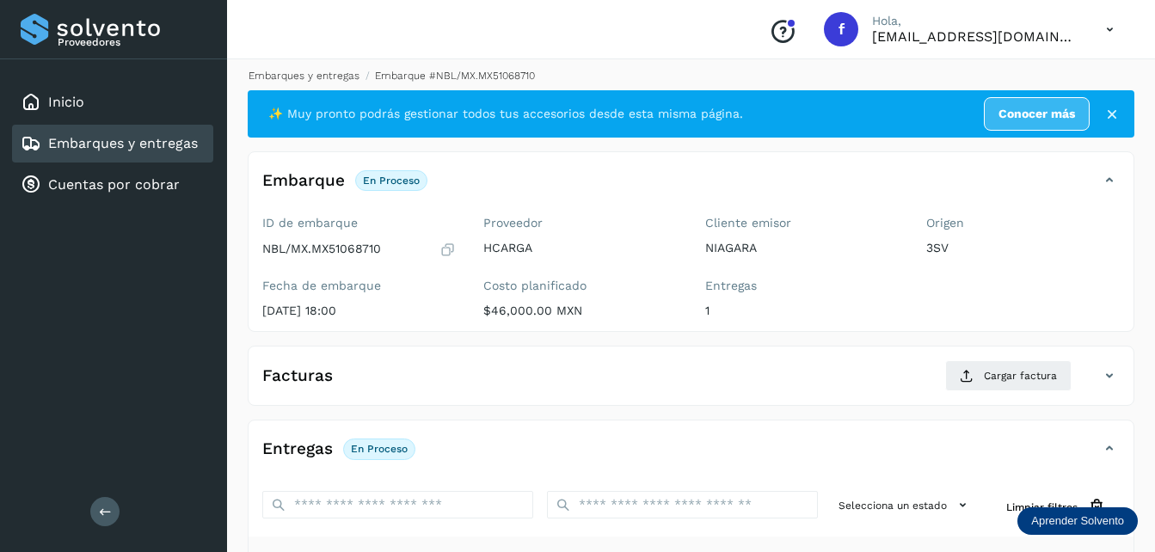
click at [334, 71] on link "Embarques y entregas" at bounding box center [303, 76] width 111 height 12
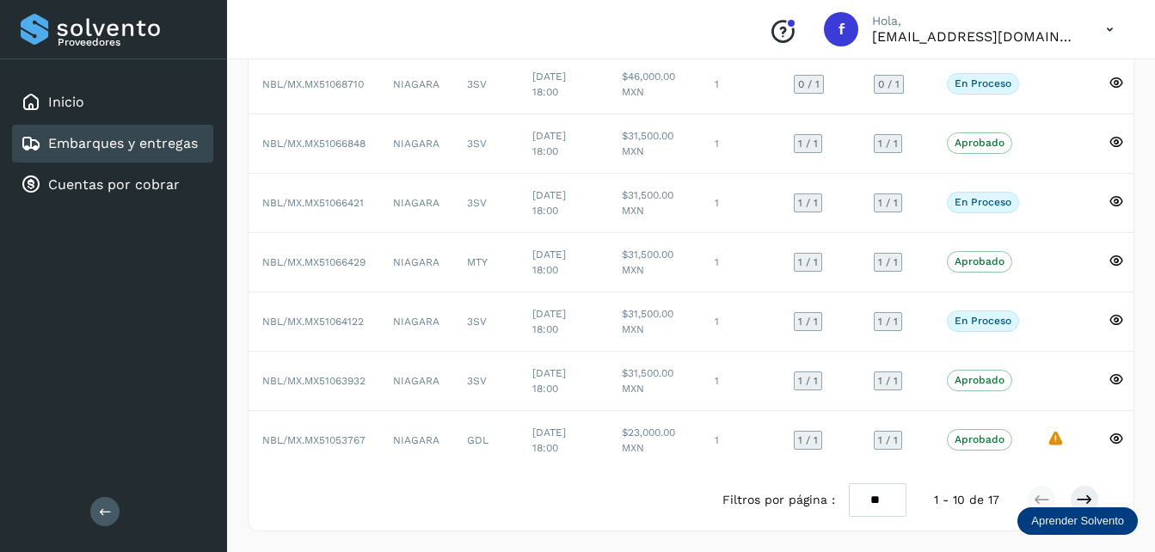
scroll to position [357, 0]
click at [1075, 499] on button at bounding box center [1083, 499] width 29 height 29
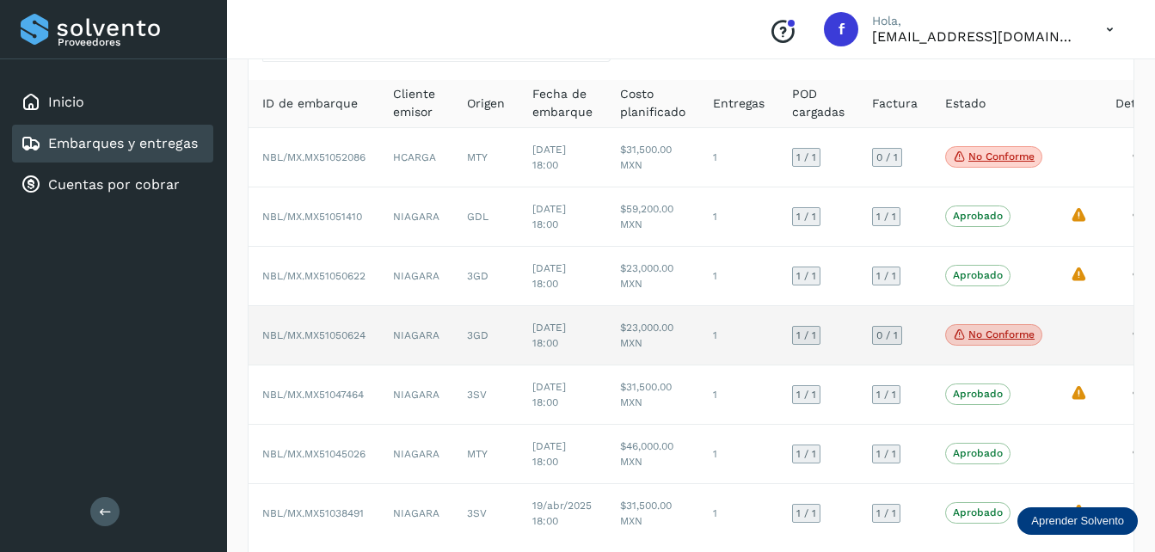
scroll to position [179, 0]
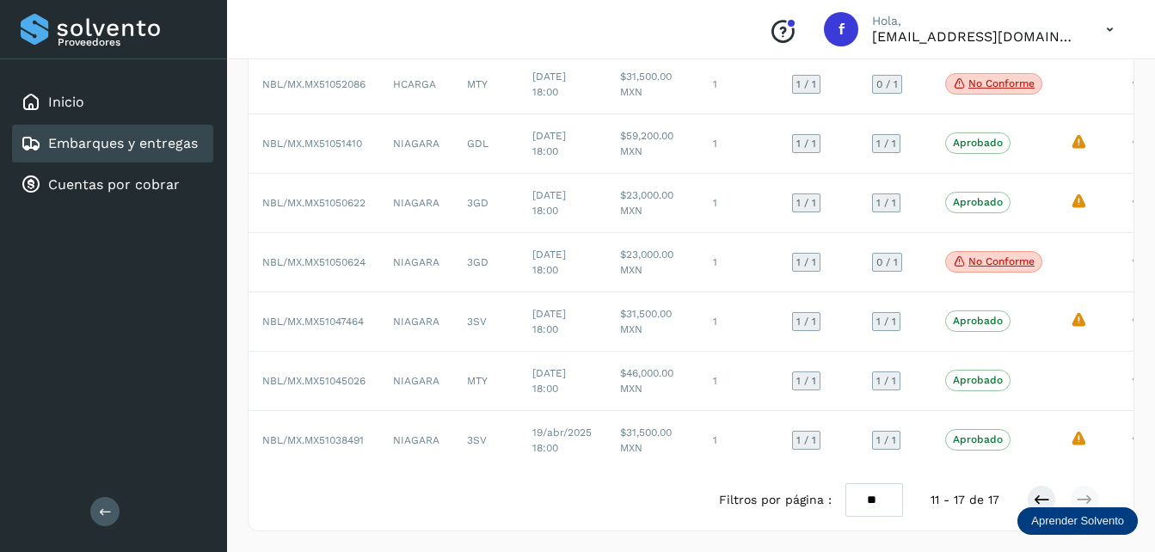
click at [886, 504] on select "** ** **" at bounding box center [874, 500] width 58 height 34
select select "**"
click at [849, 483] on select "** ** **" at bounding box center [874, 500] width 58 height 34
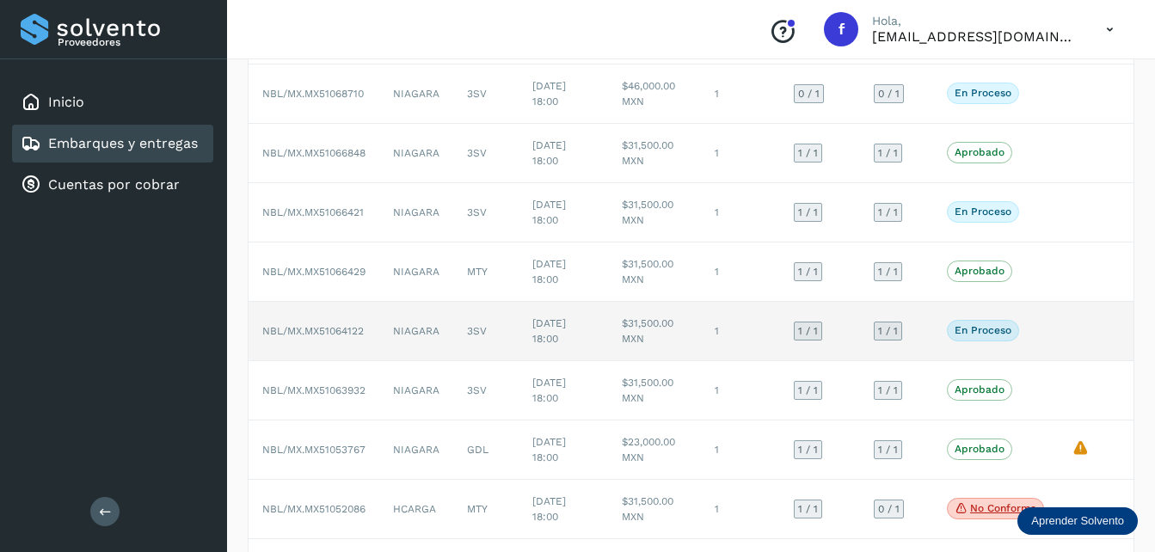
scroll to position [514, 0]
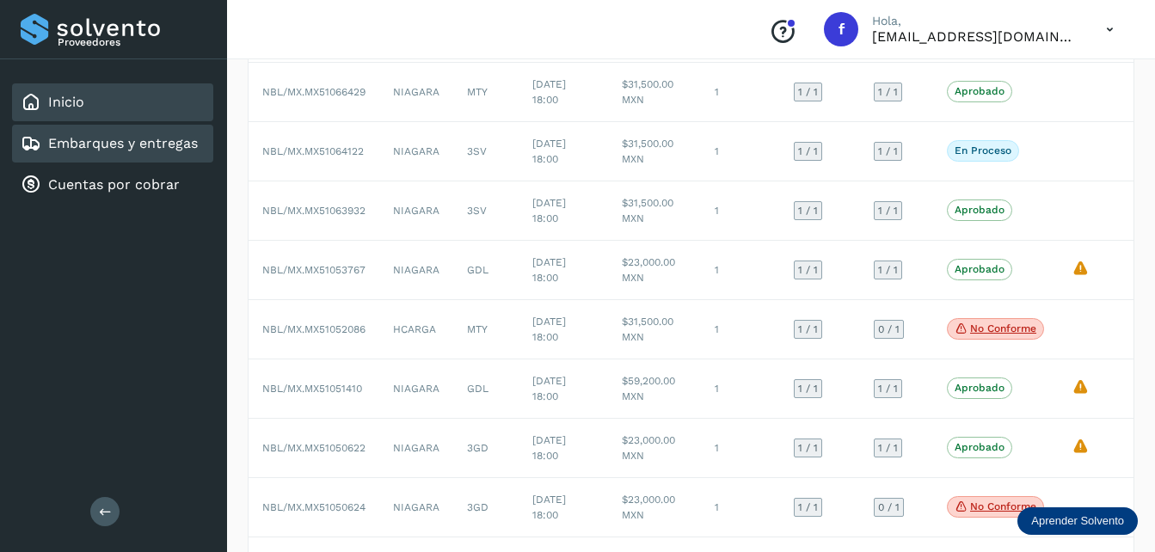
click at [126, 108] on div "Inicio" at bounding box center [112, 102] width 201 height 38
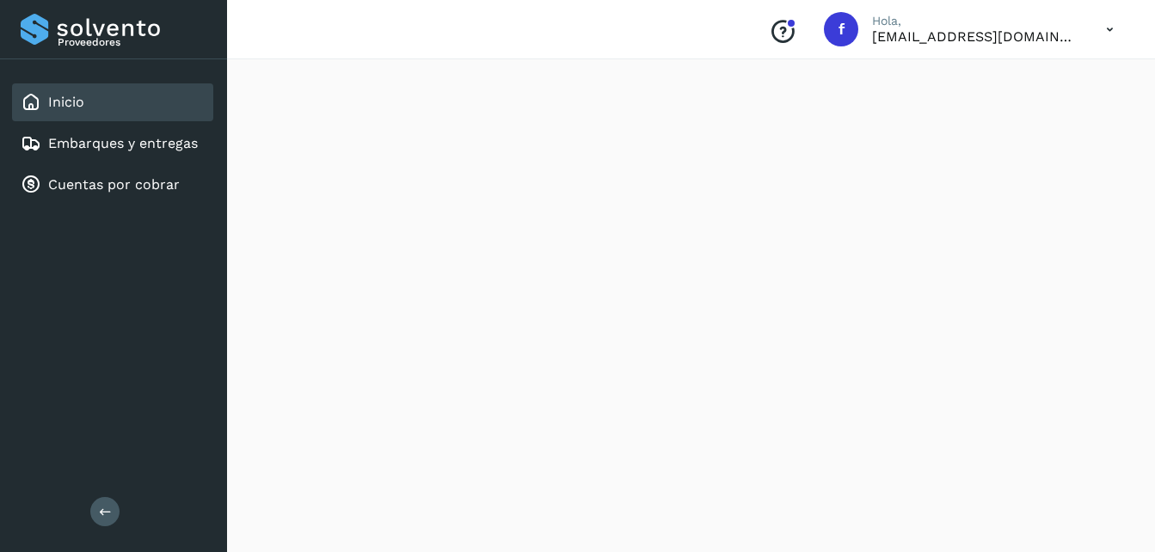
scroll to position [1637, 0]
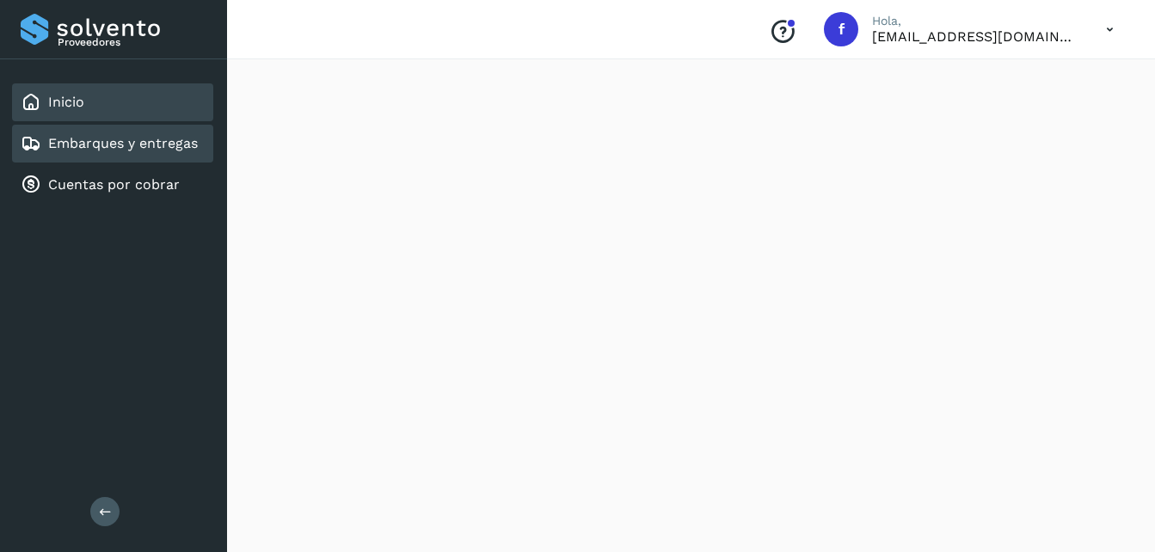
click at [131, 143] on link "Embarques y entregas" at bounding box center [123, 143] width 150 height 16
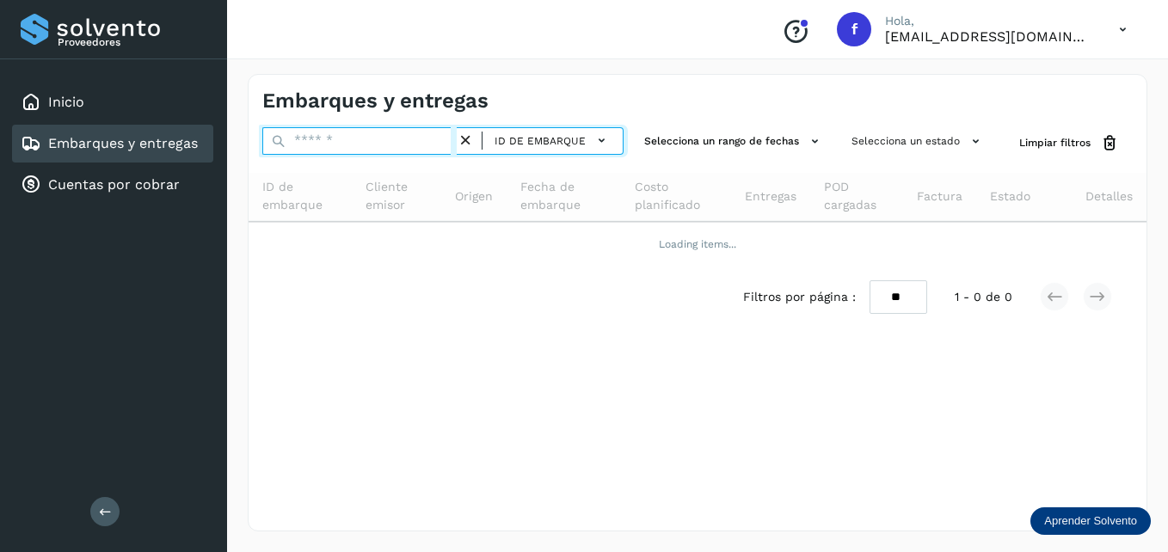
click at [307, 148] on input "text" at bounding box center [359, 141] width 194 height 28
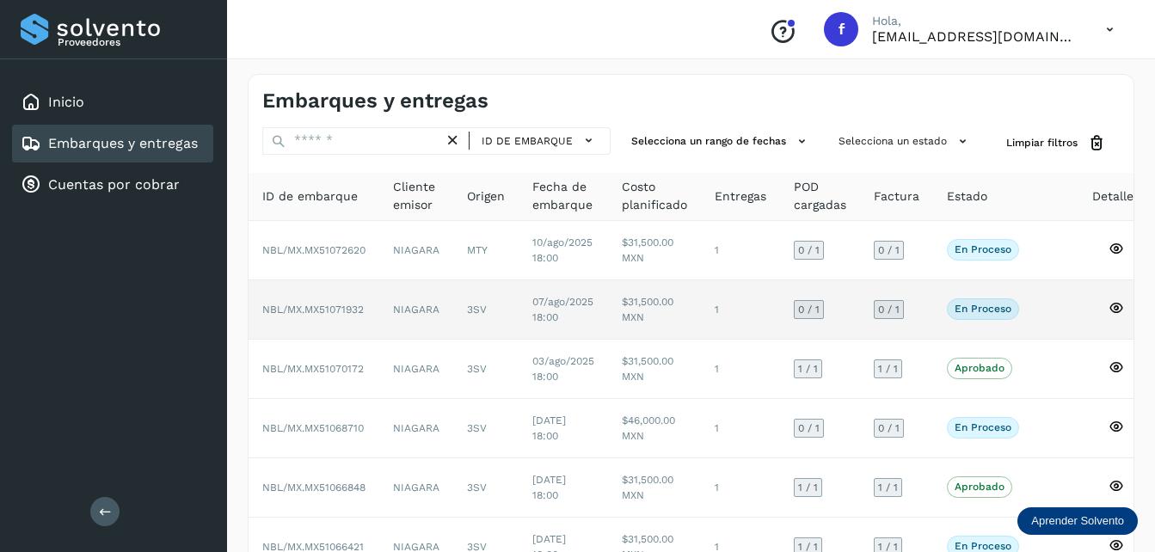
click at [433, 310] on td "NIAGARA" at bounding box center [416, 309] width 74 height 59
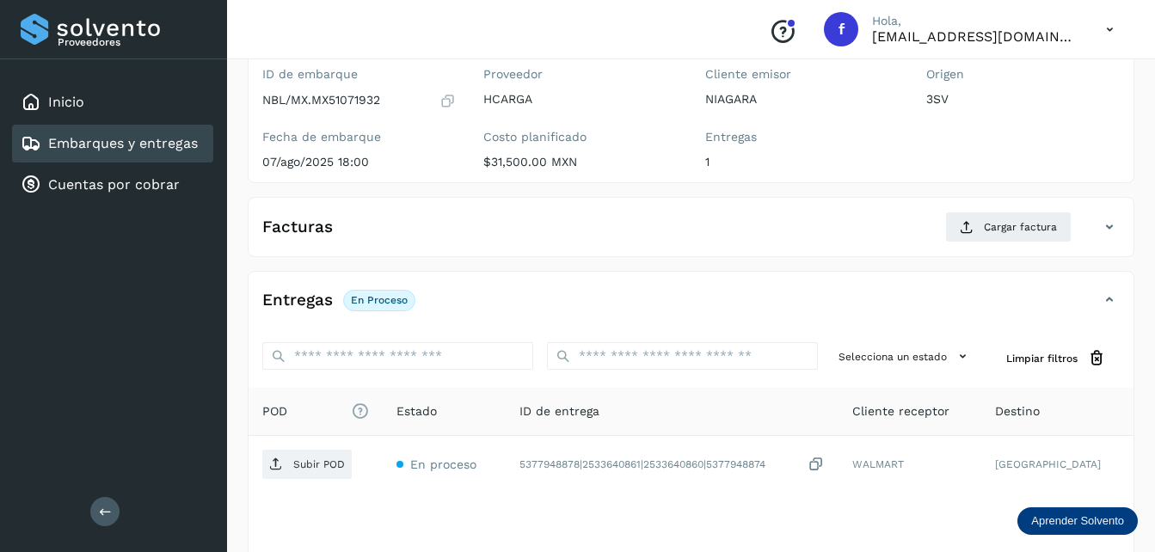
scroll to position [258, 0]
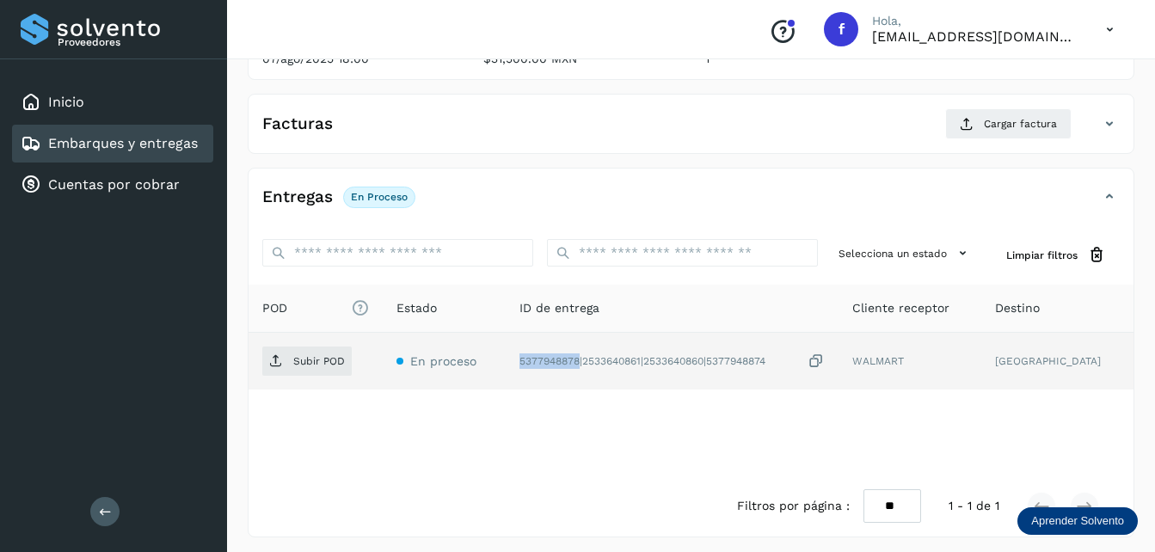
drag, startPoint x: 593, startPoint y: 359, endPoint x: 531, endPoint y: 368, distance: 62.5
click at [838, 368] on td "5377948878|2533640861|2533640860|5377948874" at bounding box center [909, 361] width 143 height 57
copy div "5377948878"
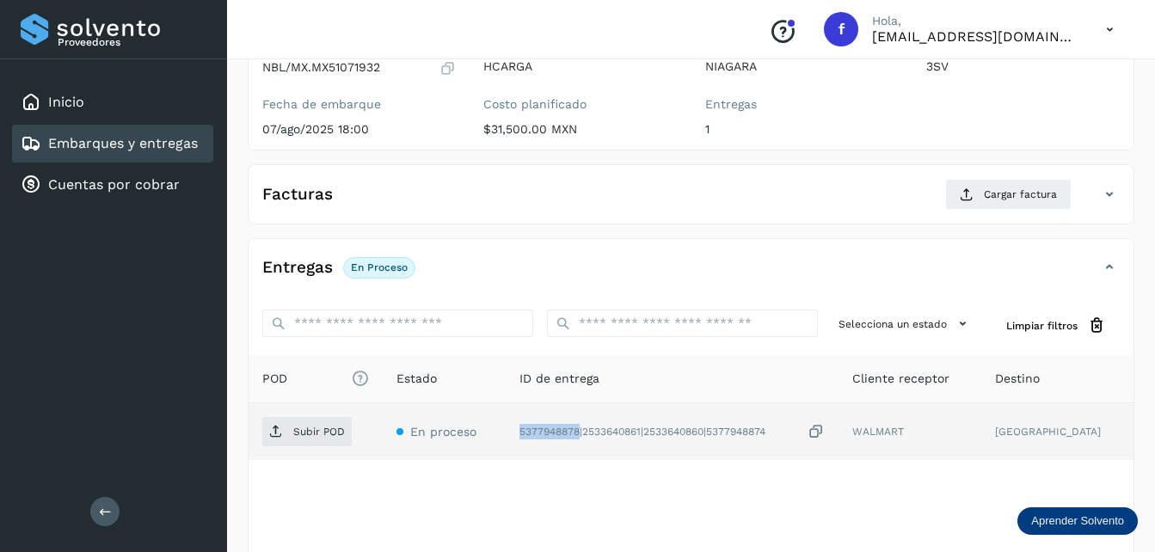
scroll to position [0, 0]
